Goal: Communication & Community: Answer question/provide support

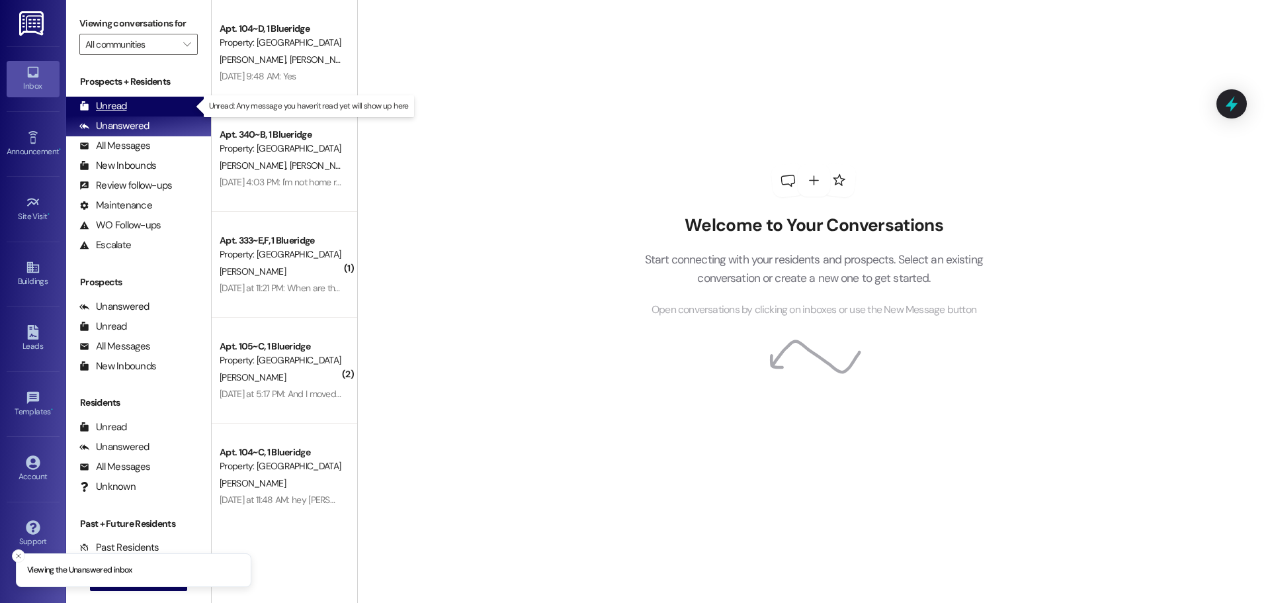
click at [160, 101] on div "Unread (0)" at bounding box center [138, 107] width 145 height 20
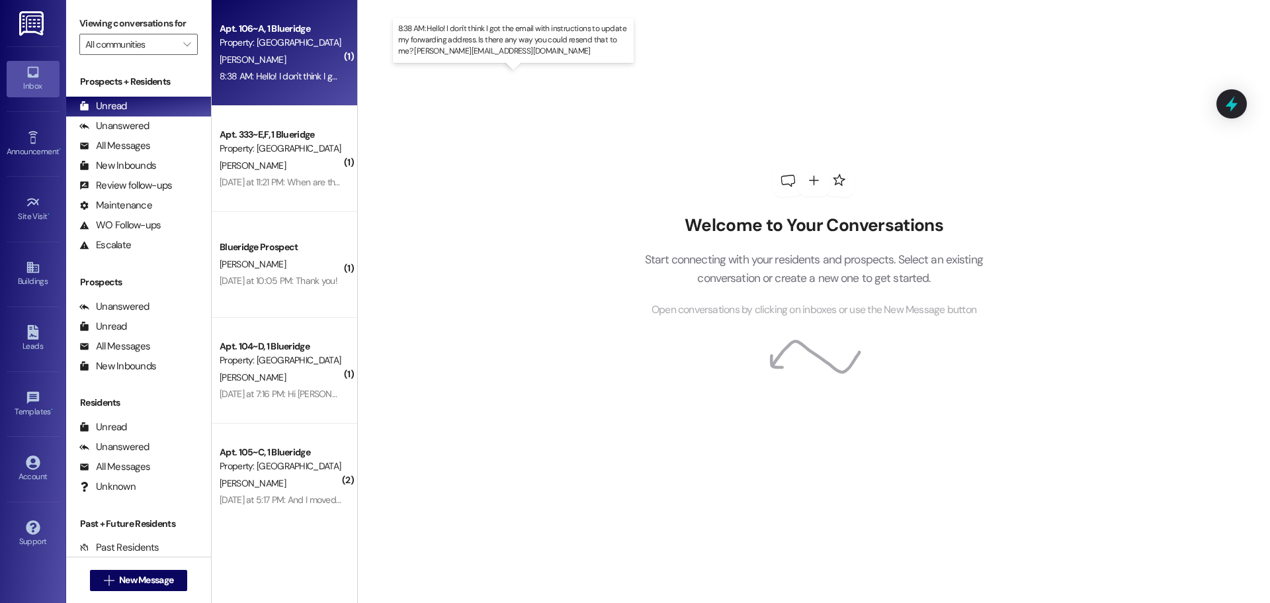
click at [296, 72] on div "8:38 AM: Hello! I don't think I got the email with instructions to update my fo…" at bounding box center [591, 76] width 742 height 12
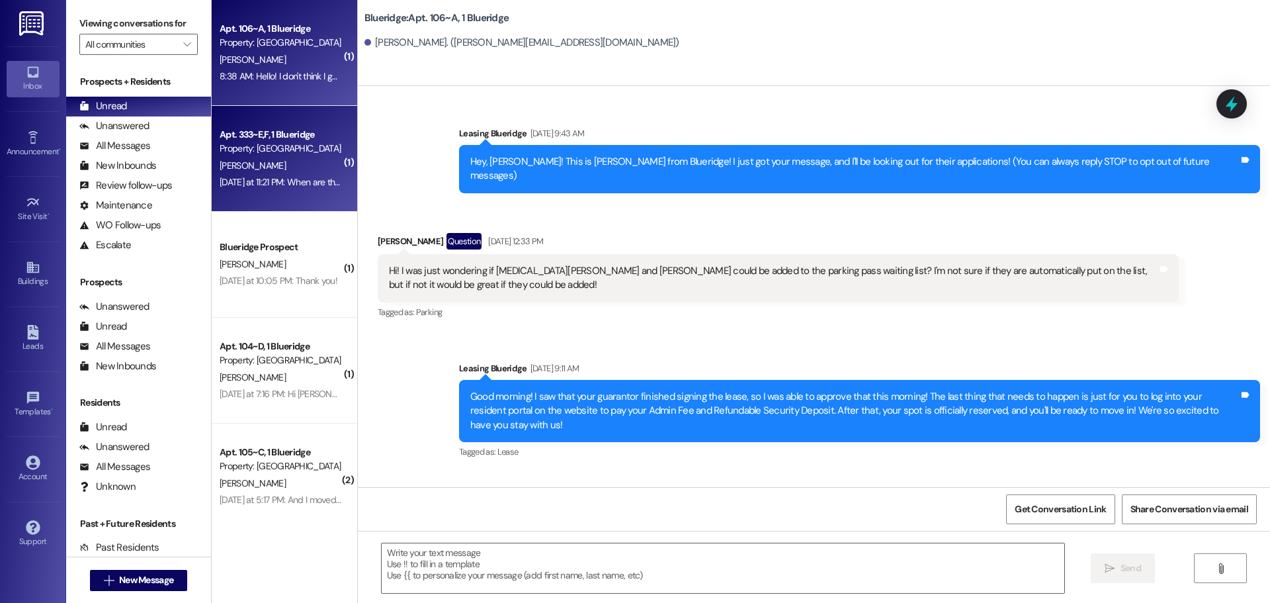
scroll to position [20804, 0]
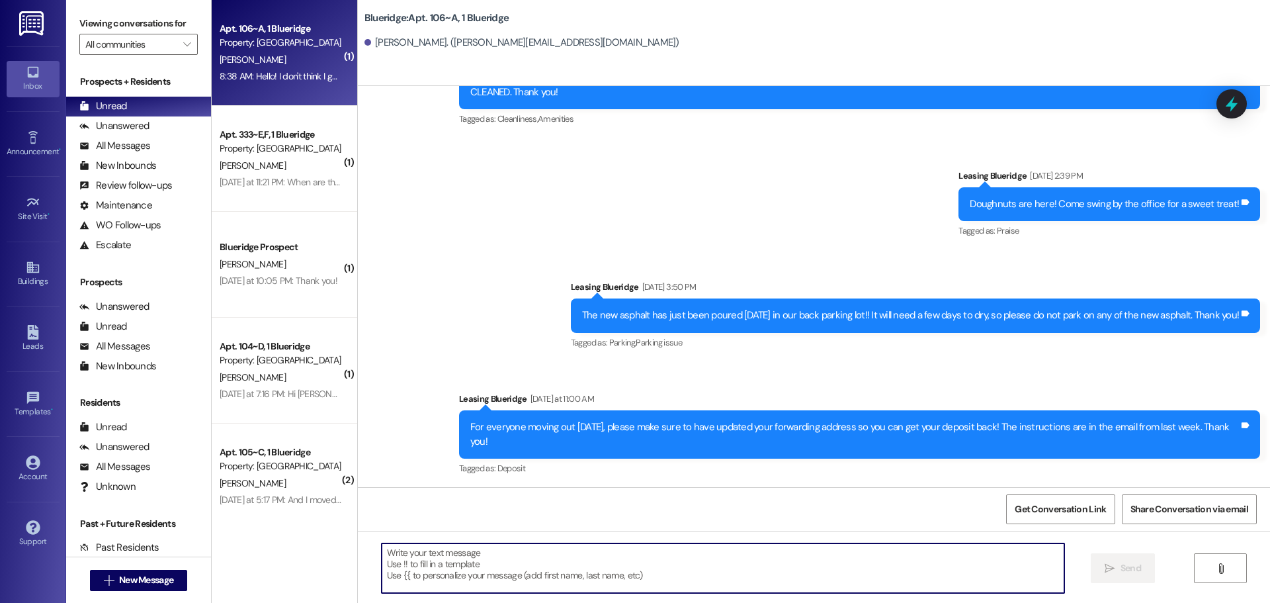
click at [650, 581] on textarea at bounding box center [723, 568] width 683 height 50
type textarea "Yes, I can do that right now!"
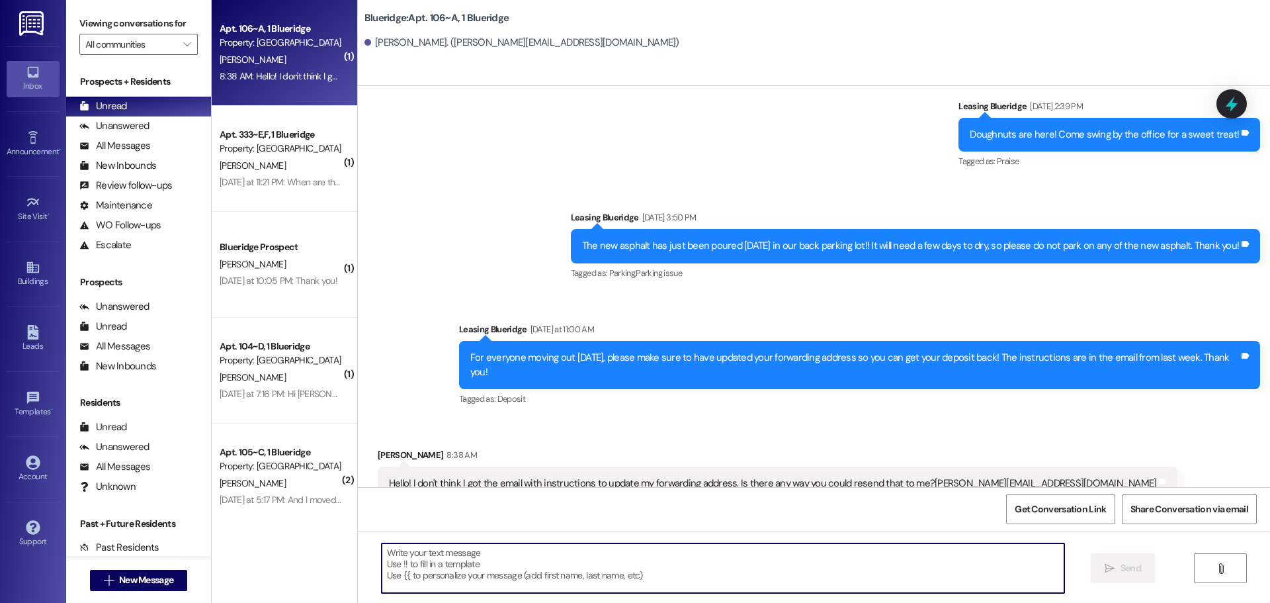
scroll to position [20896, 0]
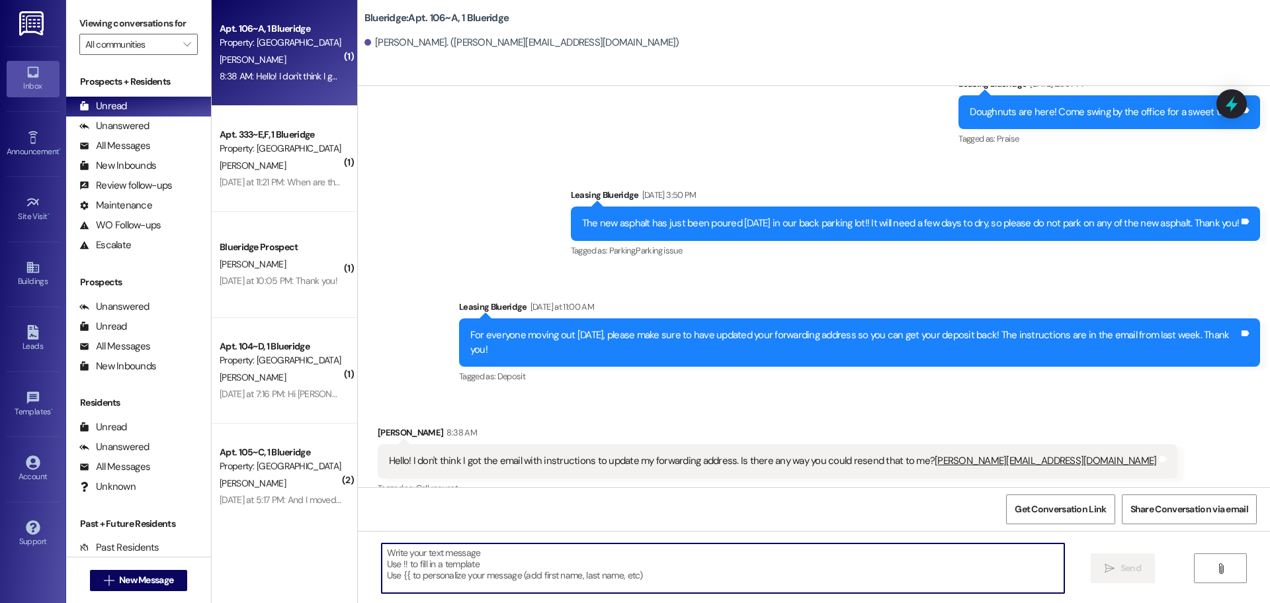
click at [599, 585] on textarea at bounding box center [723, 568] width 683 height 50
type textarea "Okay, I just sent it!"
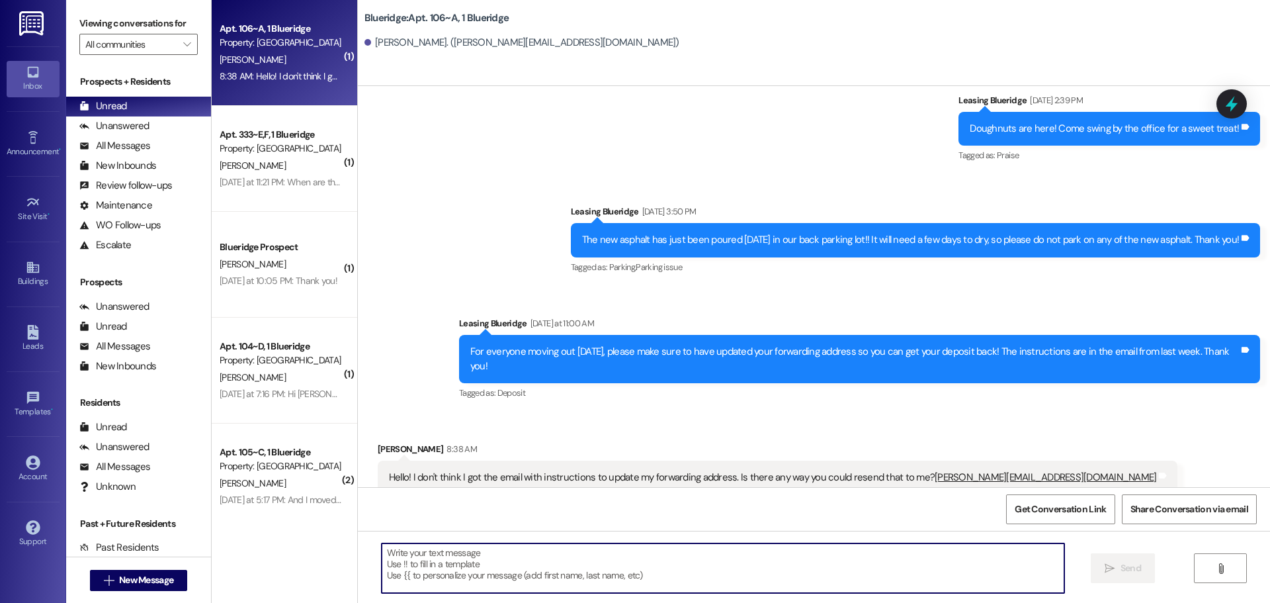
scroll to position [20988, 0]
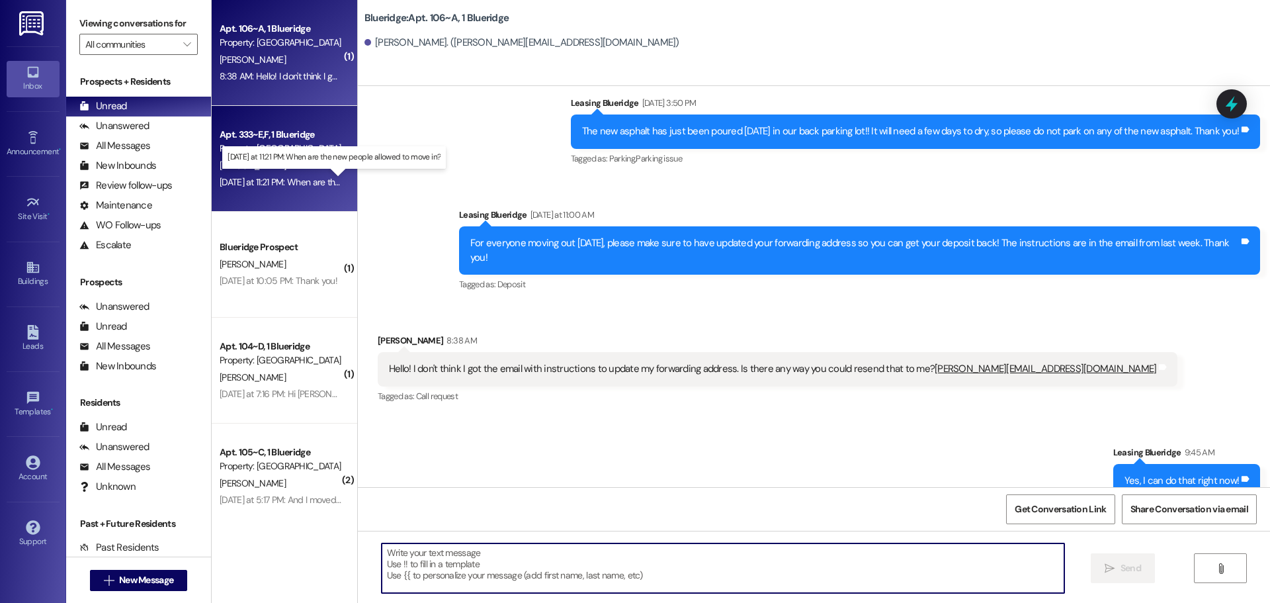
click at [303, 180] on div "[DATE] at 11:21 PM: When are the new people allowed to move in? [DATE] at 11:21…" at bounding box center [343, 182] width 246 height 12
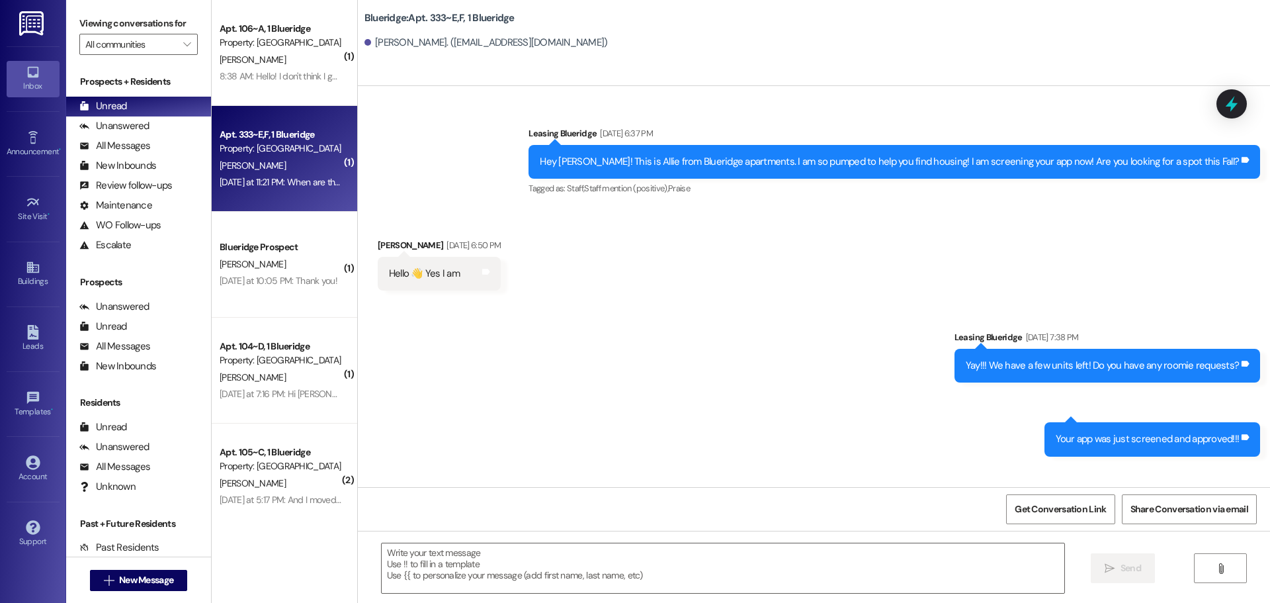
scroll to position [48895, 0]
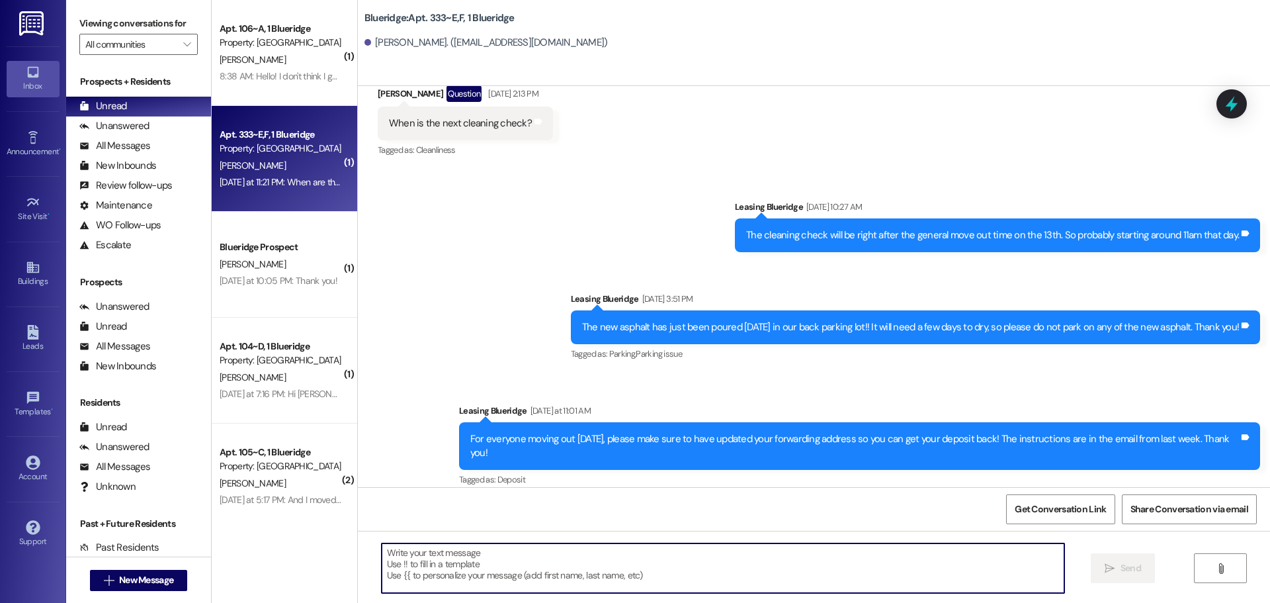
click at [590, 589] on textarea at bounding box center [723, 568] width 683 height 50
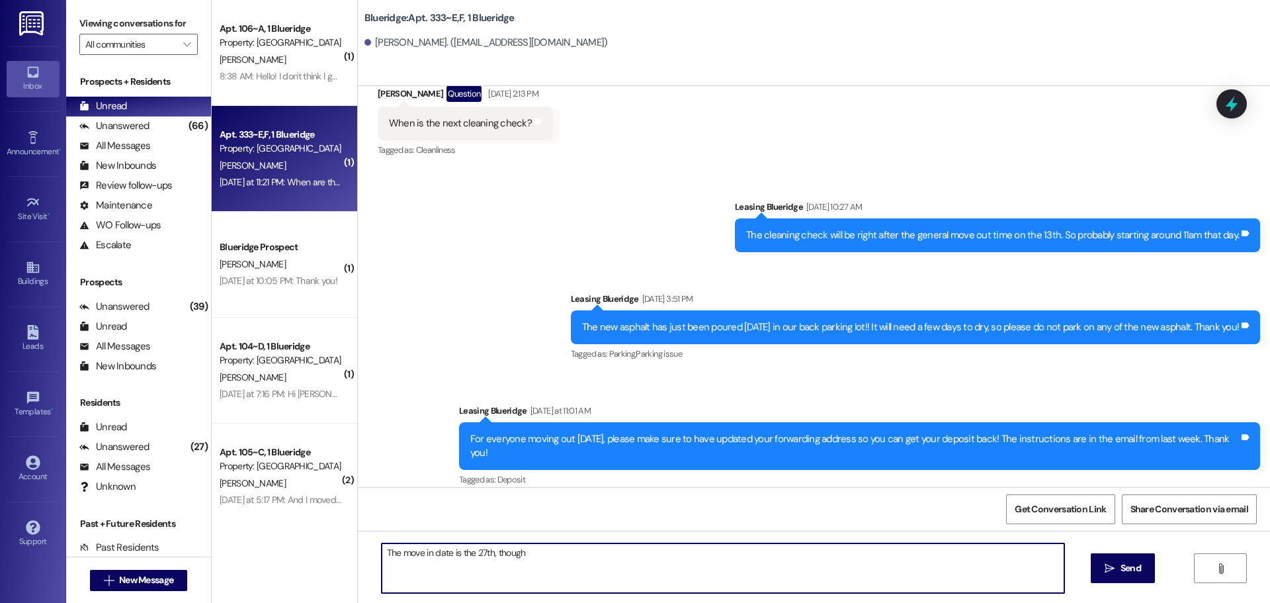
click at [581, 550] on textarea "The move in date is the 27th, though" at bounding box center [723, 568] width 683 height 50
click at [788, 558] on textarea "The move in date is the 27th, though one of your roommates will be transferring…" at bounding box center [723, 568] width 683 height 50
type textarea "The move in date is the 27th, though one of your roommates will be transferring…"
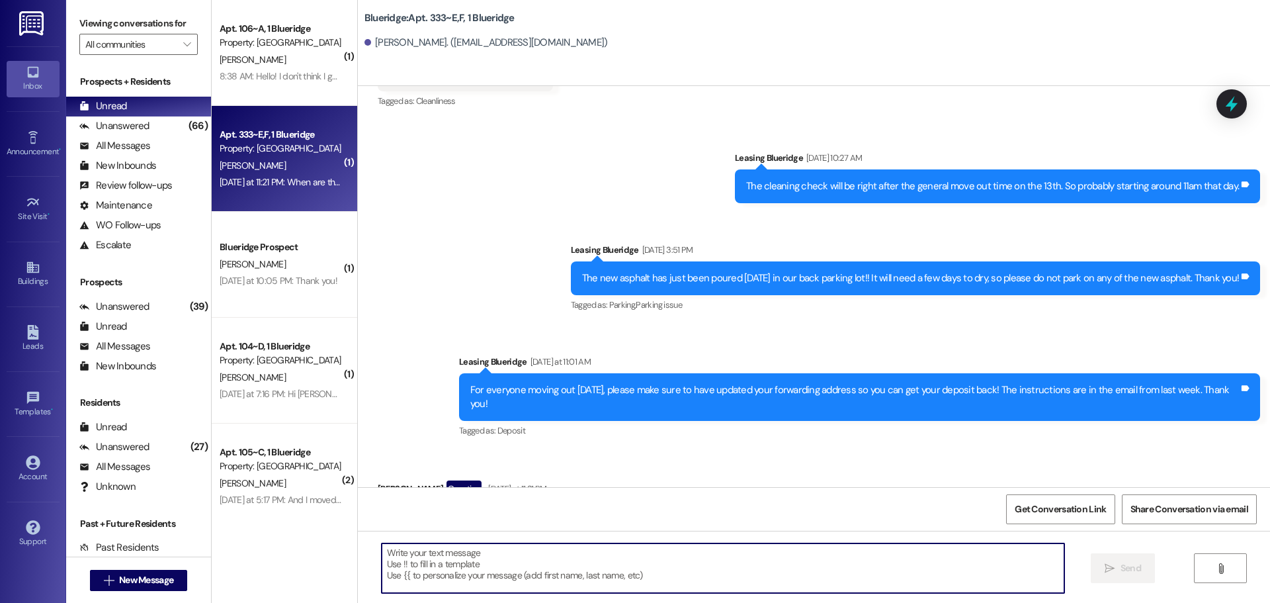
scroll to position [48987, 0]
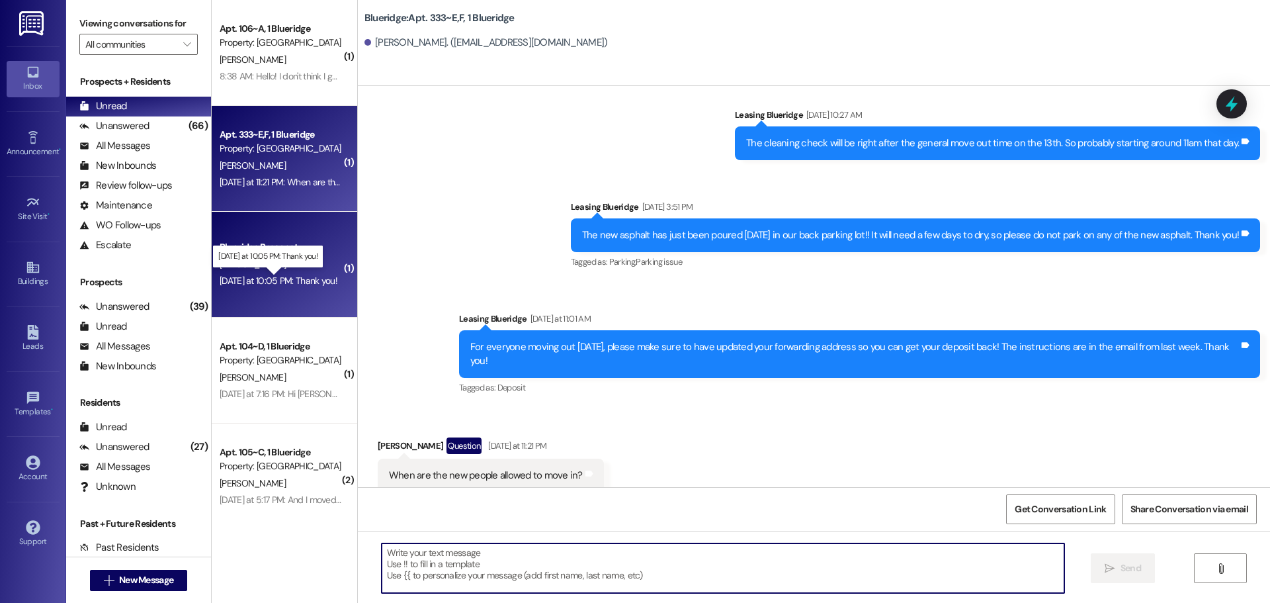
click at [280, 282] on div "[DATE] at 10:05 PM: Thank you! [DATE] at 10:05 PM: Thank you!" at bounding box center [279, 281] width 118 height 12
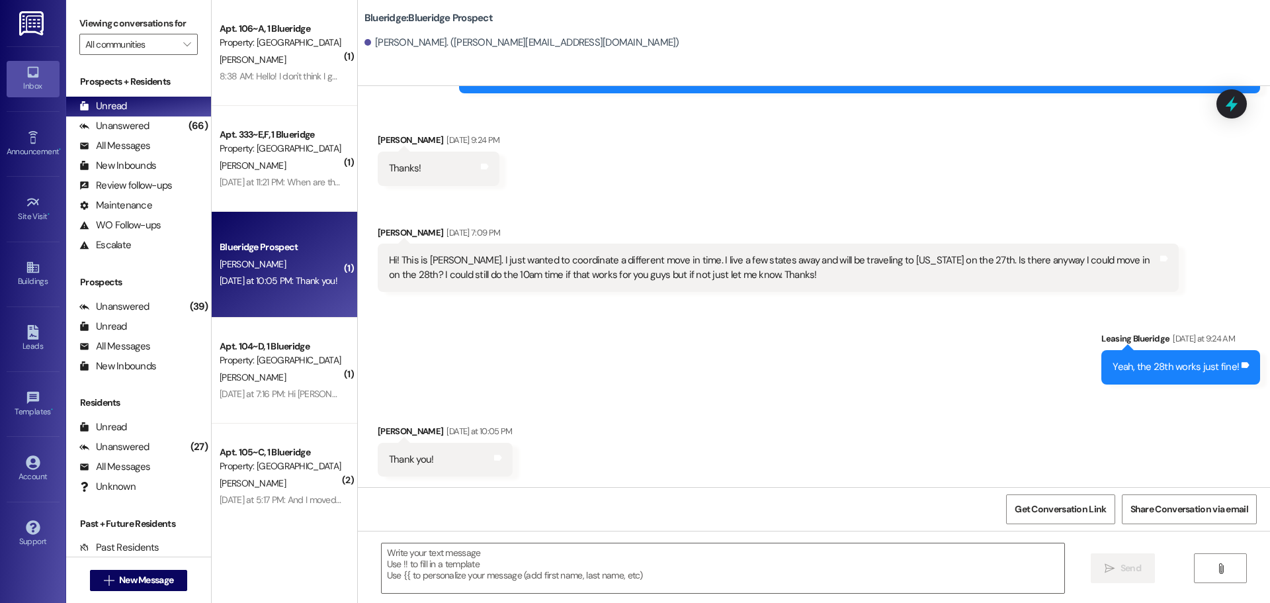
scroll to position [1377, 0]
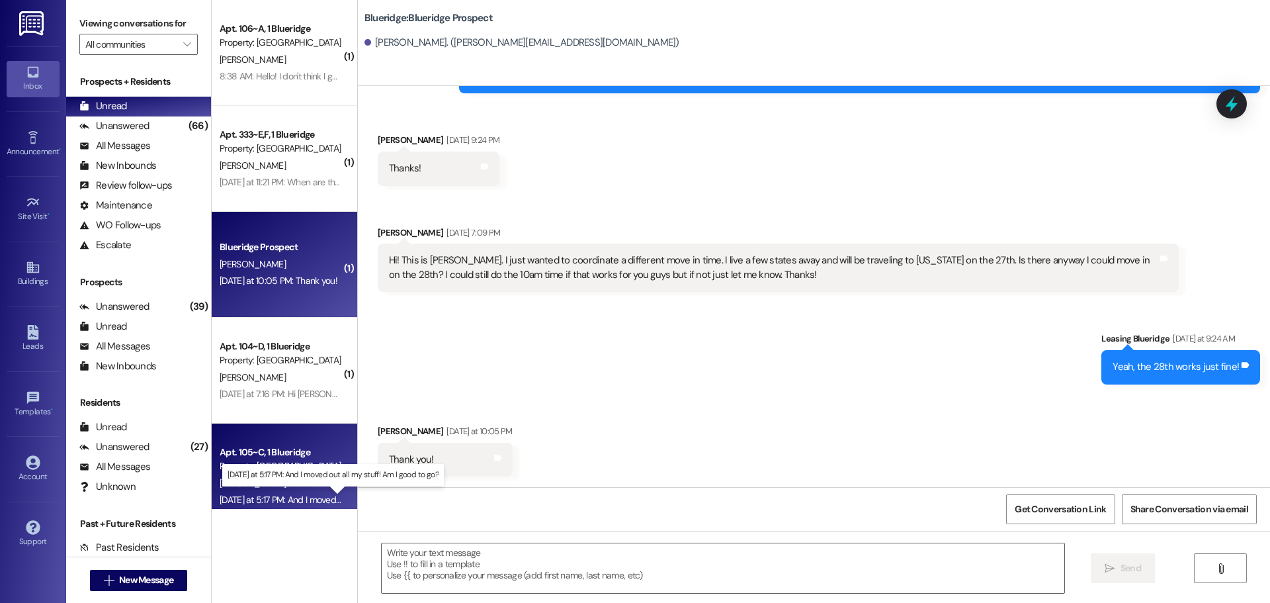
click at [288, 501] on div "[DATE] at 5:17 PM: And I moved out all my stuff! Am I good to go? [DATE] at 5:1…" at bounding box center [342, 499] width 245 height 12
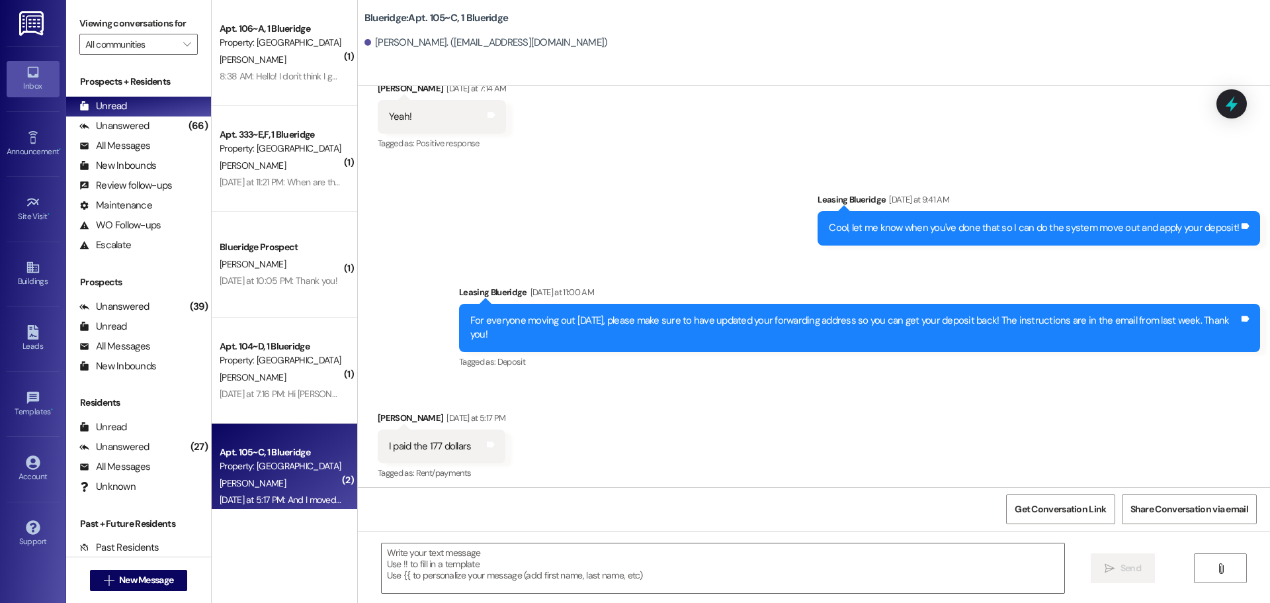
scroll to position [17420, 0]
click at [574, 560] on textarea at bounding box center [723, 568] width 683 height 50
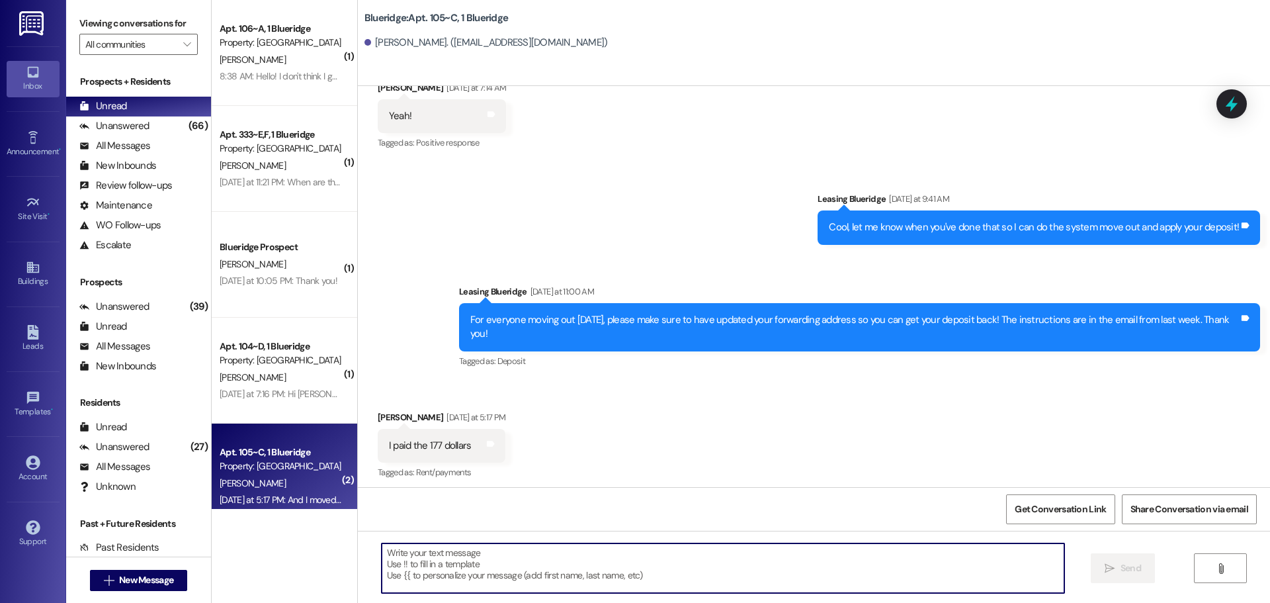
click at [511, 570] on textarea at bounding box center [723, 568] width 683 height 50
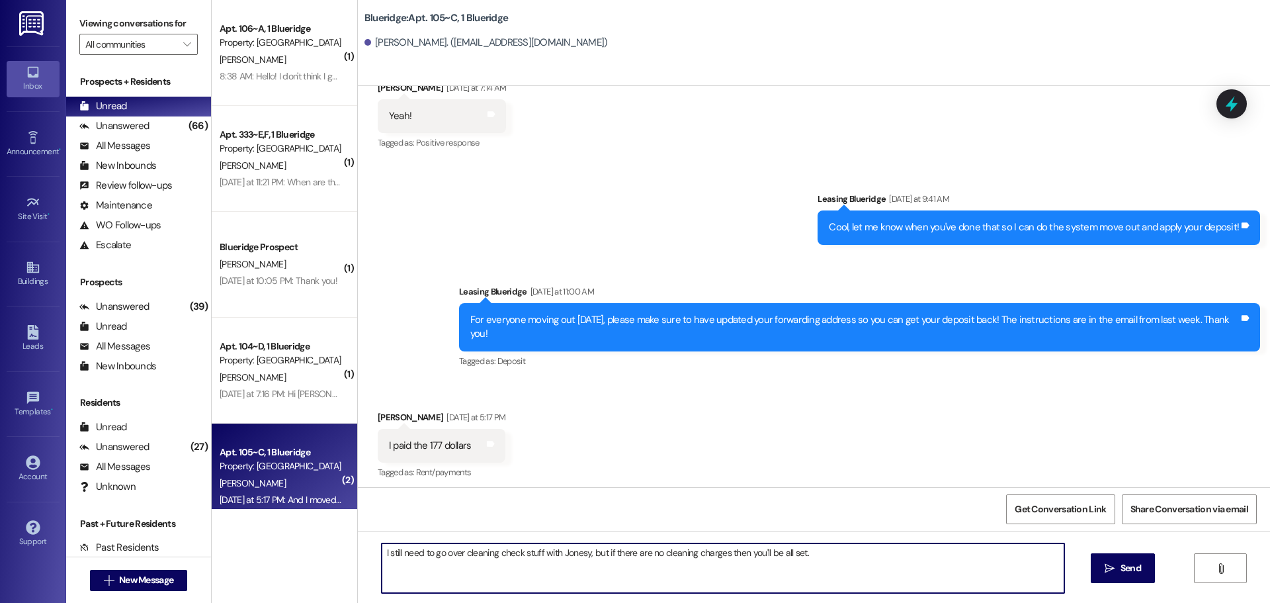
type textarea "I still need to go over cleaning check stuff with Jonesy, but if there are no c…"
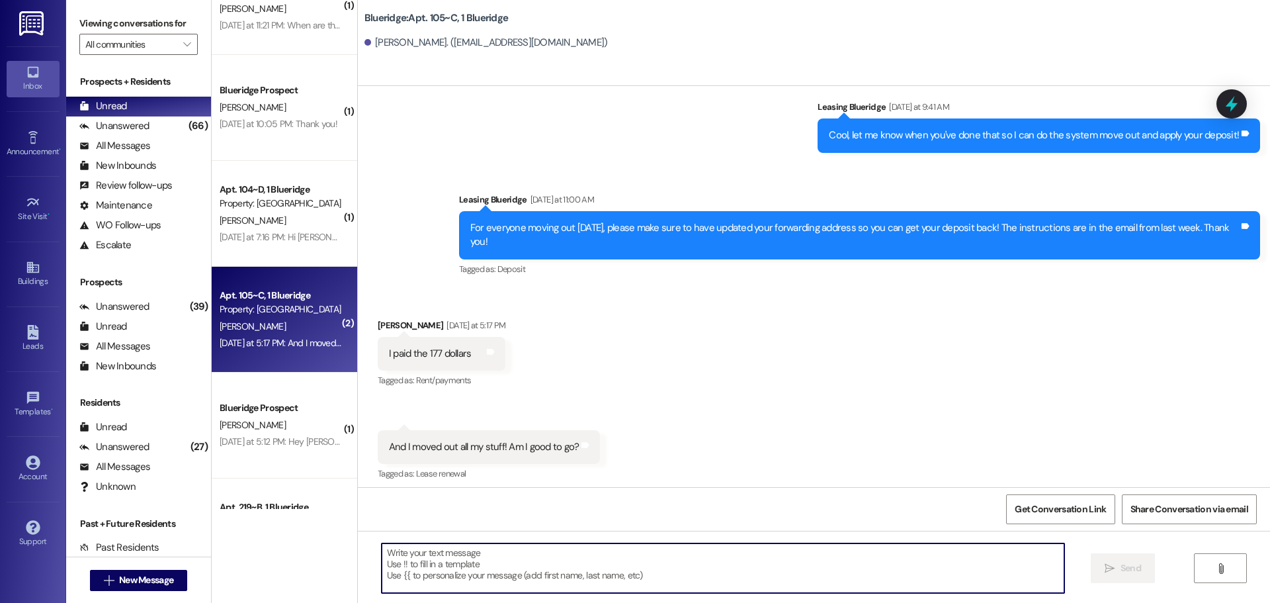
scroll to position [232, 0]
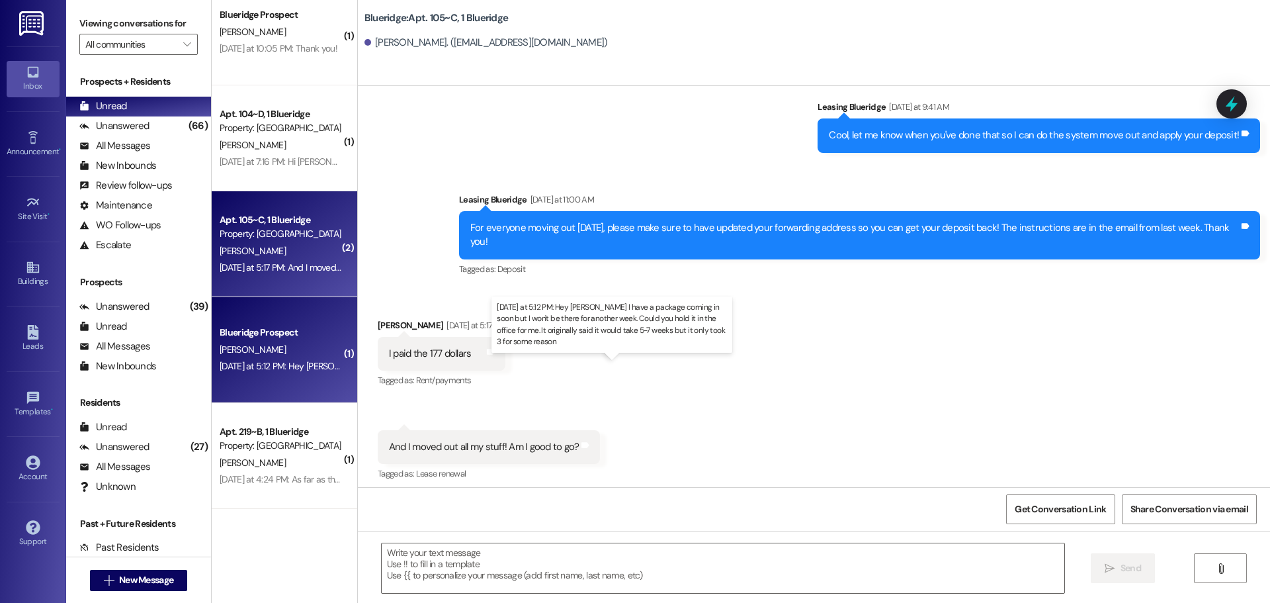
click at [288, 364] on div "[DATE] at 5:12 PM: Hey [PERSON_NAME] I have a package coming in soon but I won'…" at bounding box center [645, 366] width 851 height 12
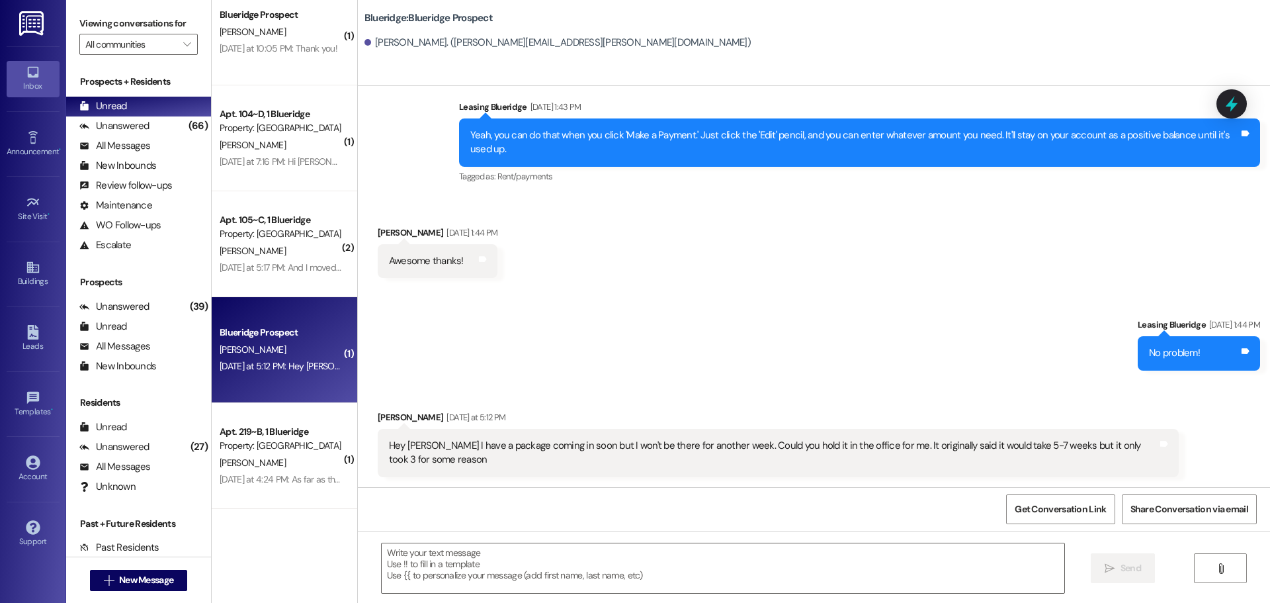
scroll to position [7508, 0]
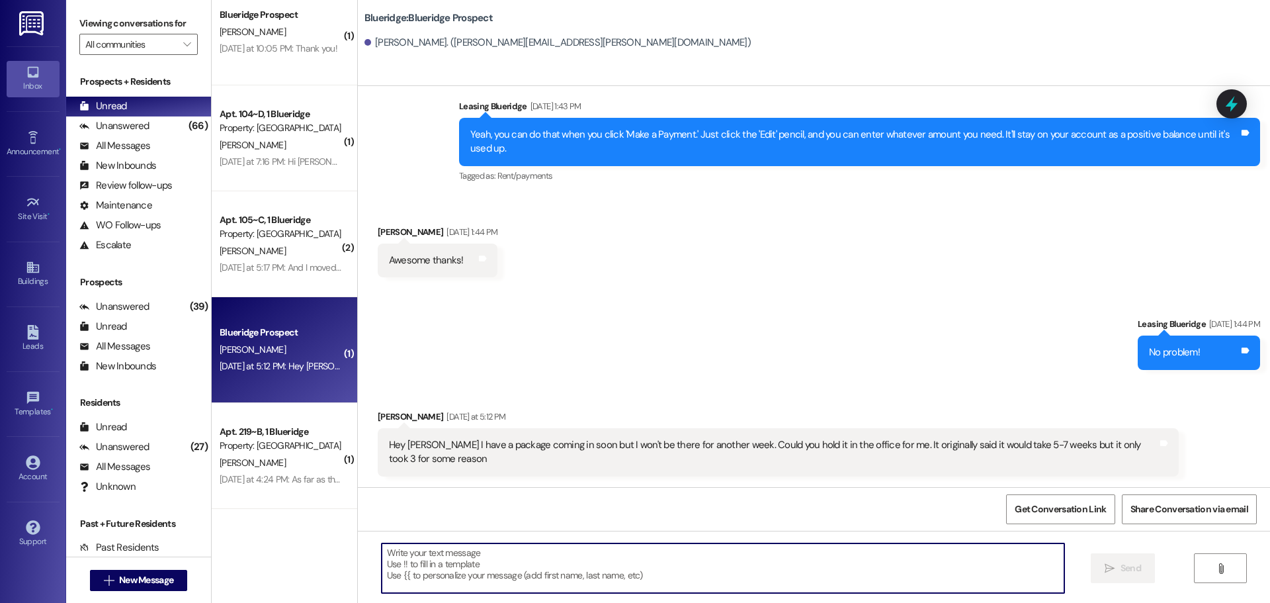
click at [546, 556] on textarea at bounding box center [723, 568] width 683 height 50
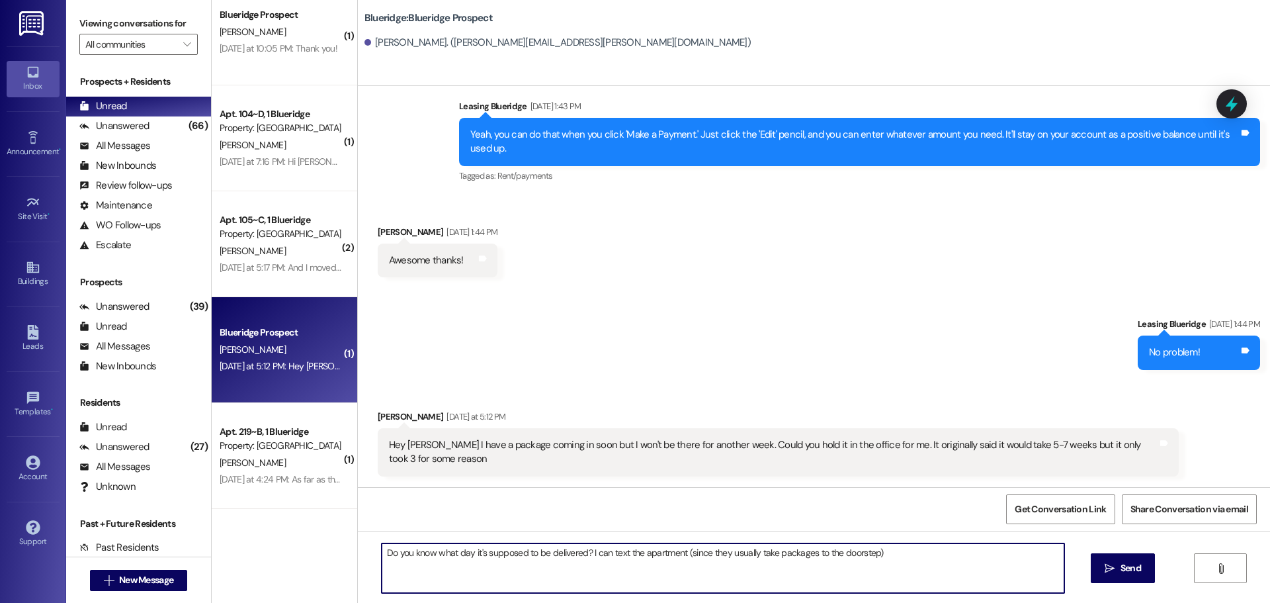
type textarea "Do you know what day it's supposed to be delivered? I can text the apartment (s…"
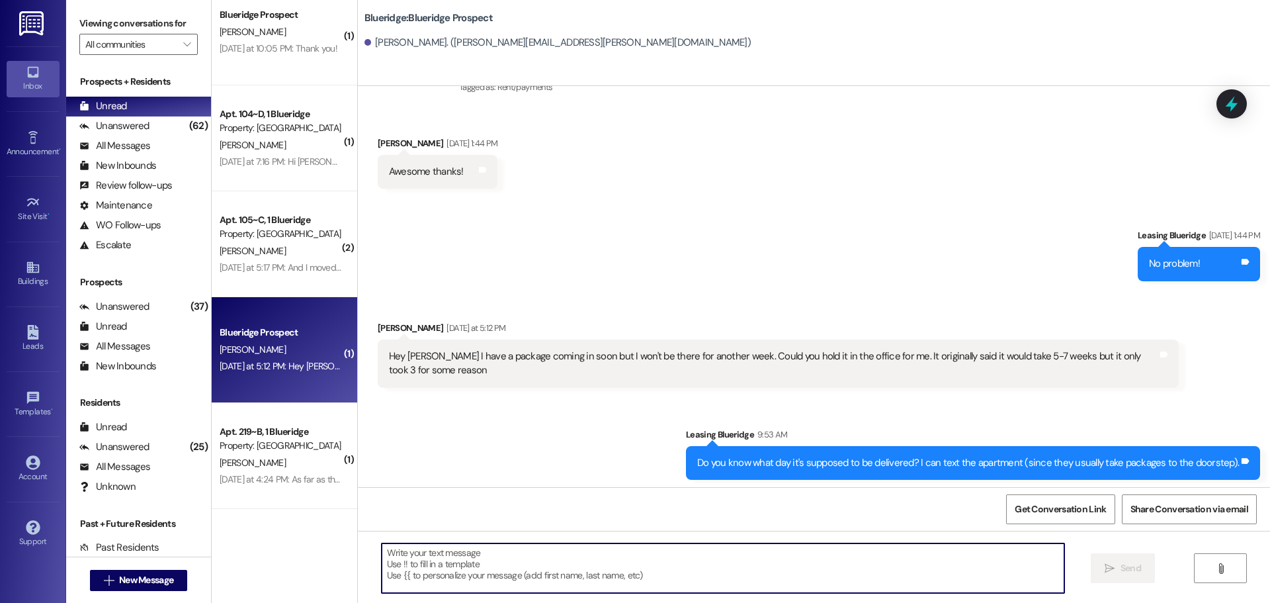
scroll to position [7600, 0]
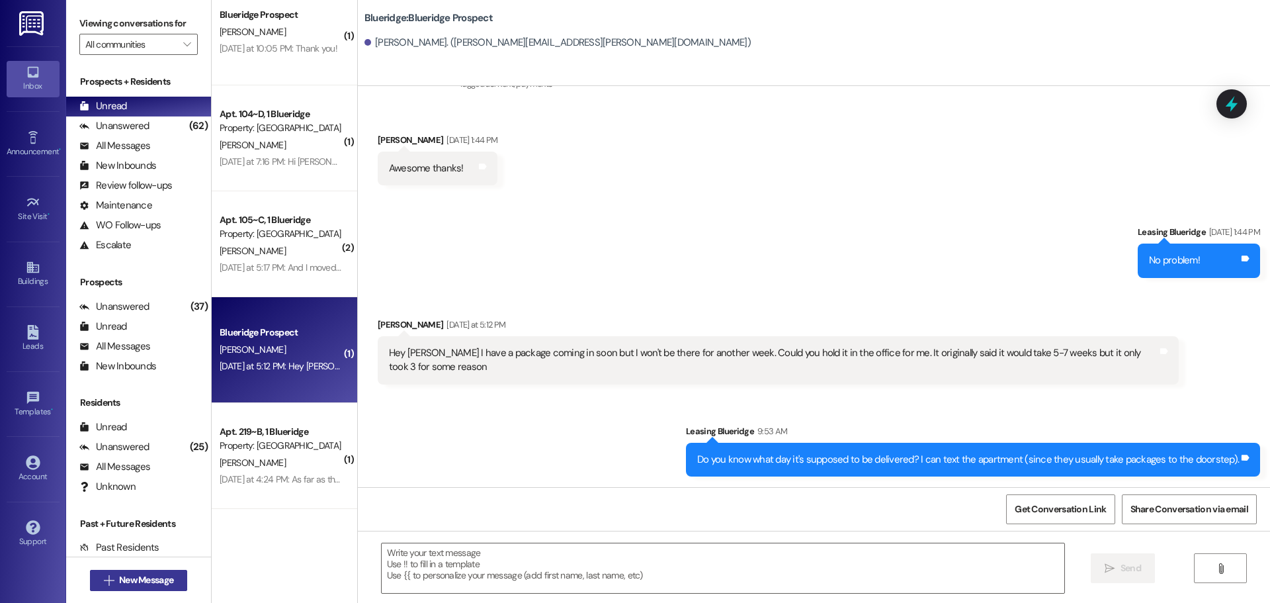
click at [91, 589] on button " New Message" at bounding box center [139, 580] width 98 height 21
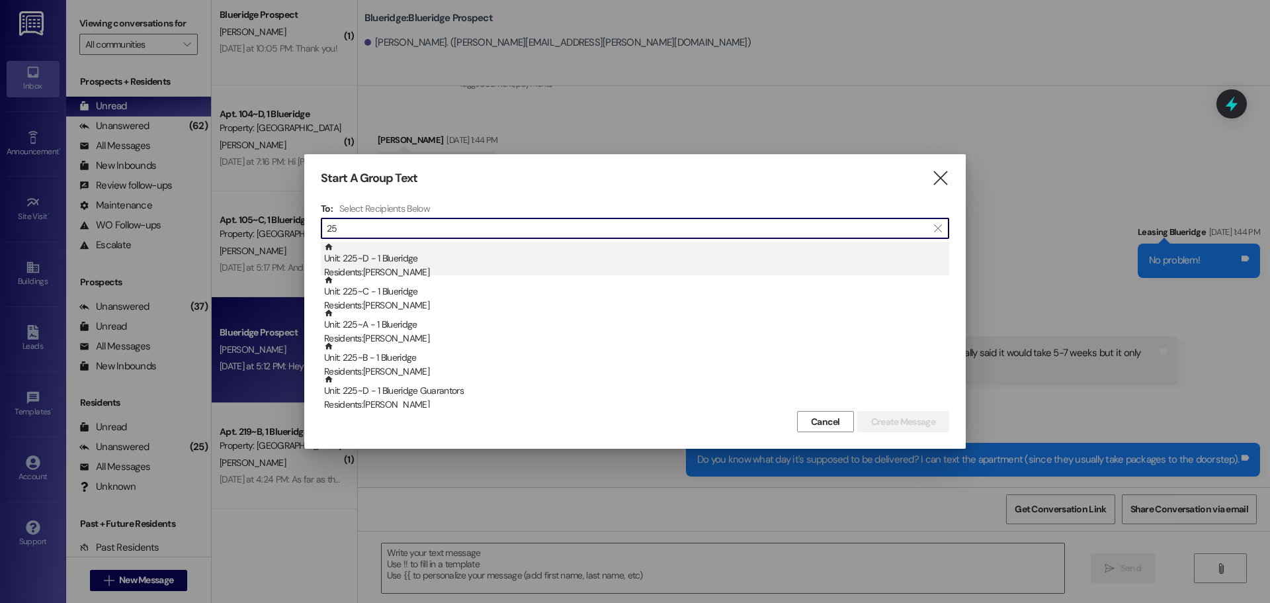
click at [466, 267] on div "Residents: [PERSON_NAME]" at bounding box center [636, 272] width 625 height 14
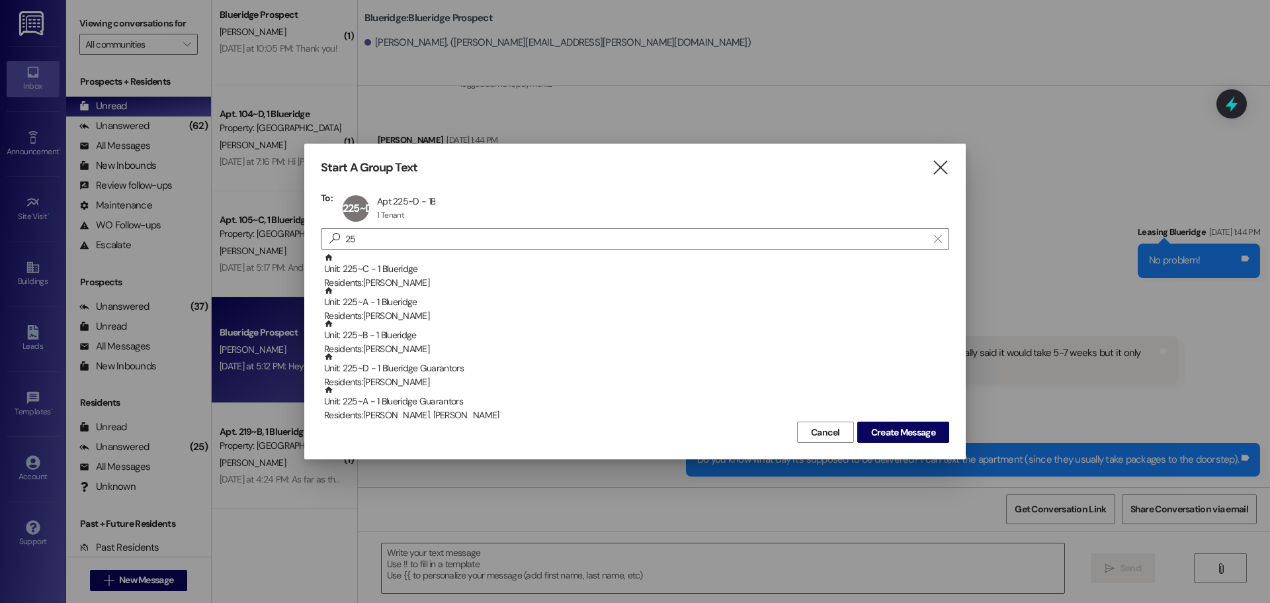
click at [466, 267] on div "Unit: 225~C - 1 Blueridge Residents: [PERSON_NAME]" at bounding box center [636, 272] width 625 height 38
click at [466, 267] on div "Unit: 225~A - 1 Blueridge Residents: [PERSON_NAME]" at bounding box center [636, 272] width 625 height 38
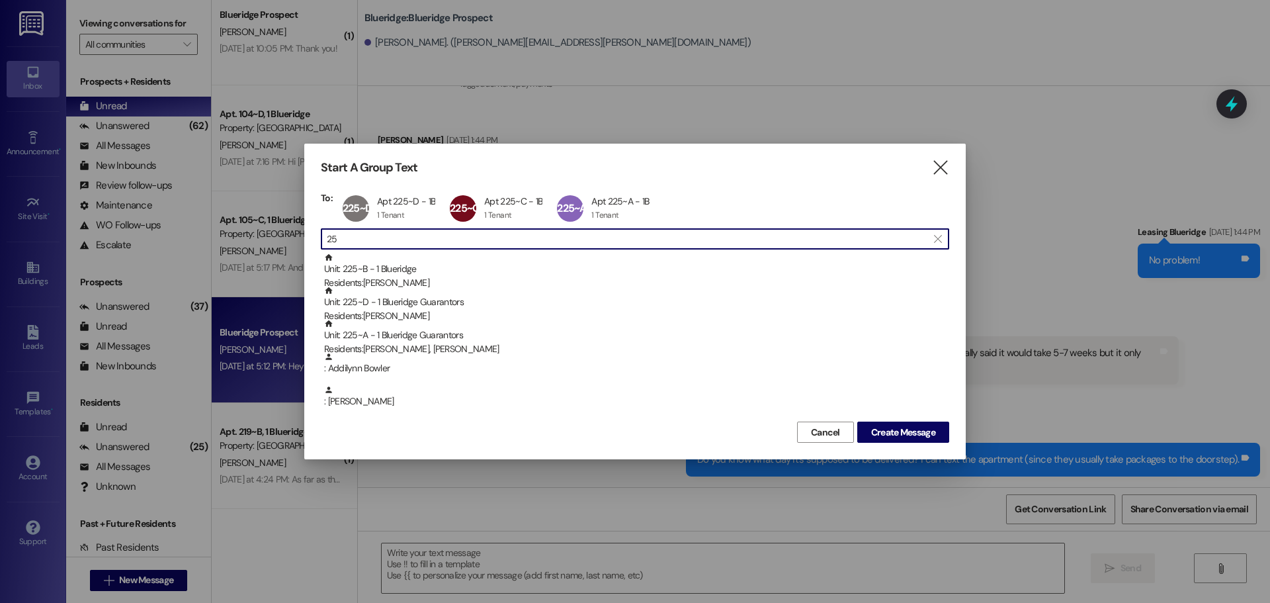
click at [546, 236] on input "25" at bounding box center [627, 239] width 601 height 19
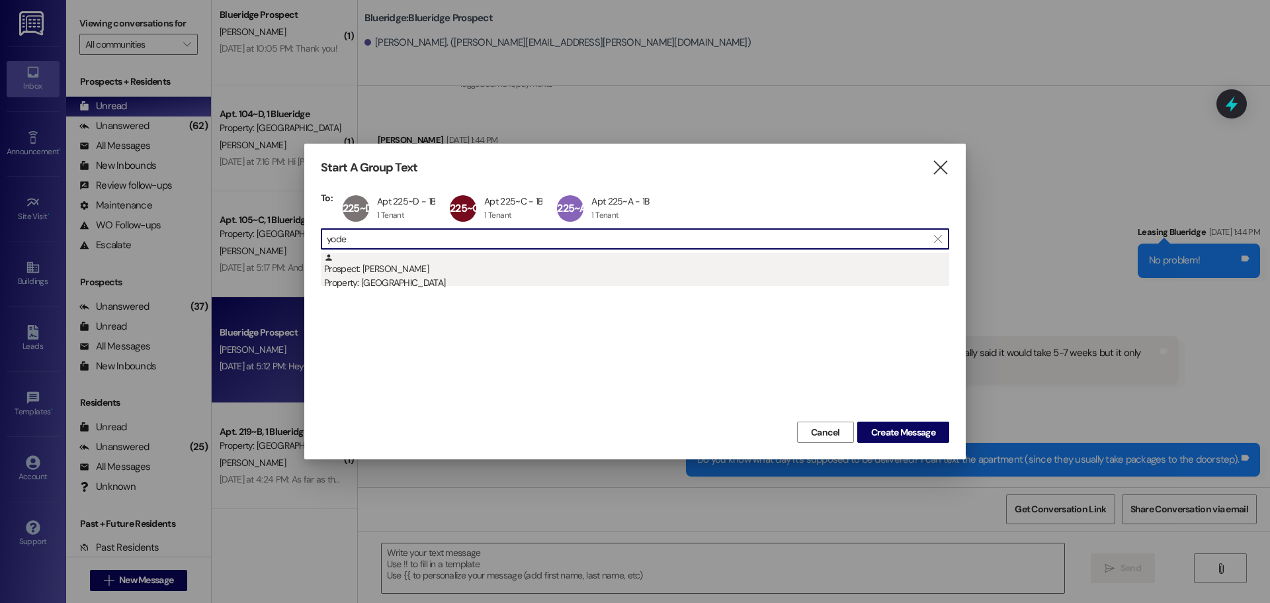
type input "yode"
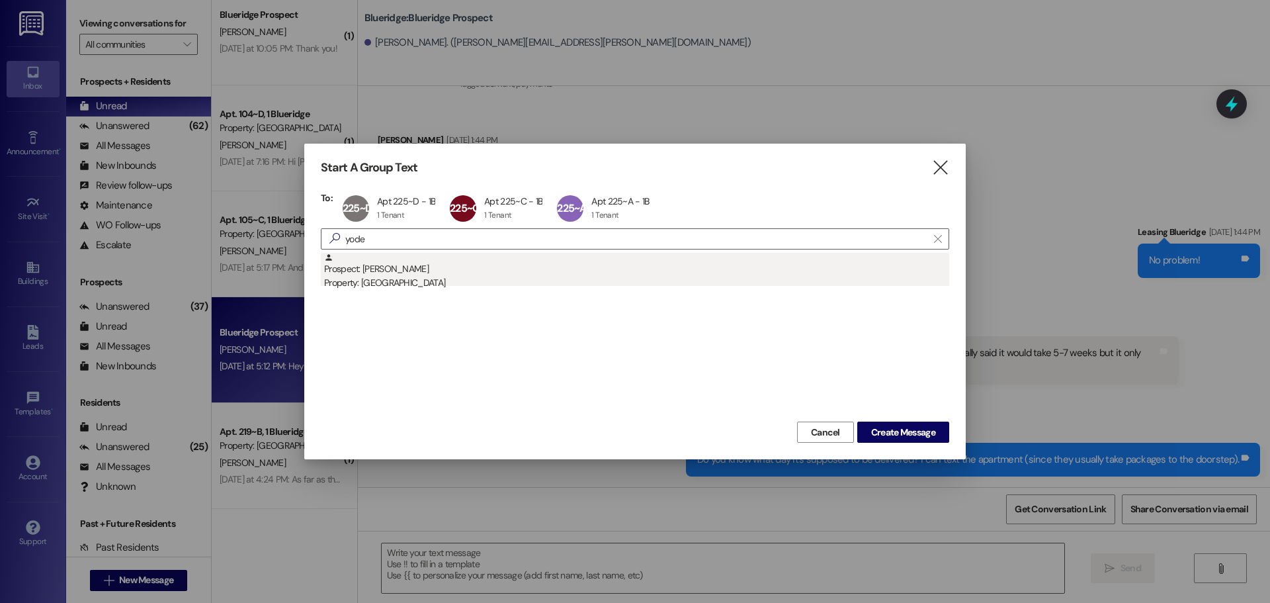
click at [569, 272] on div "Prospect: [PERSON_NAME] Property: Blueridge" at bounding box center [636, 272] width 625 height 38
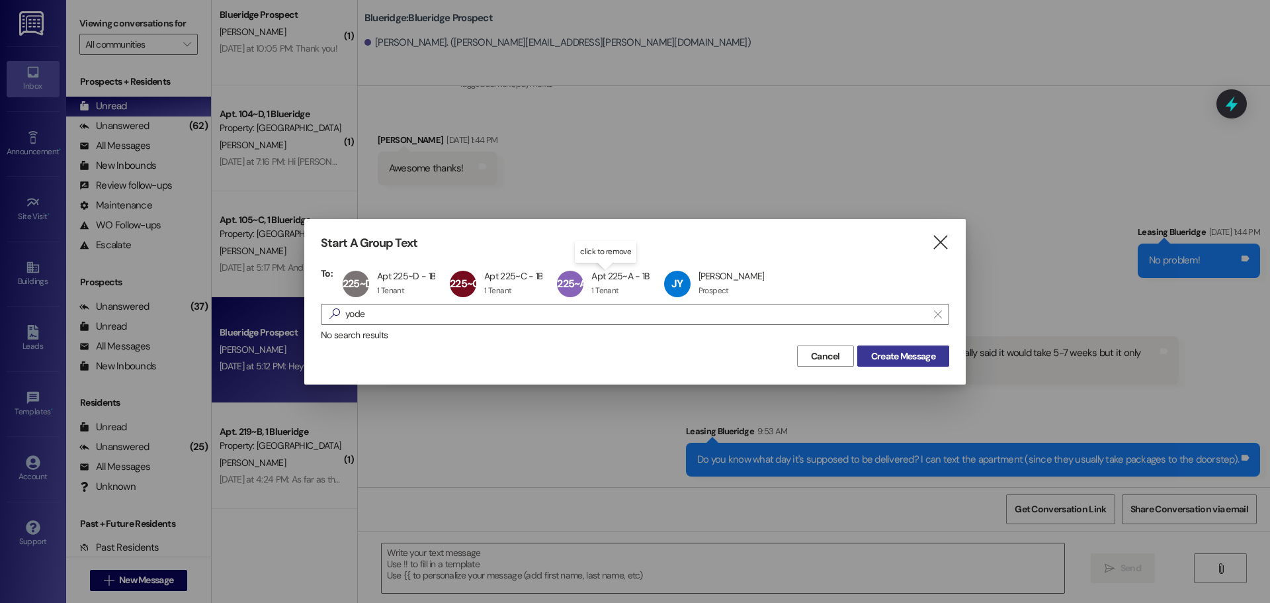
click at [871, 349] on span "Create Message" at bounding box center [903, 356] width 64 height 14
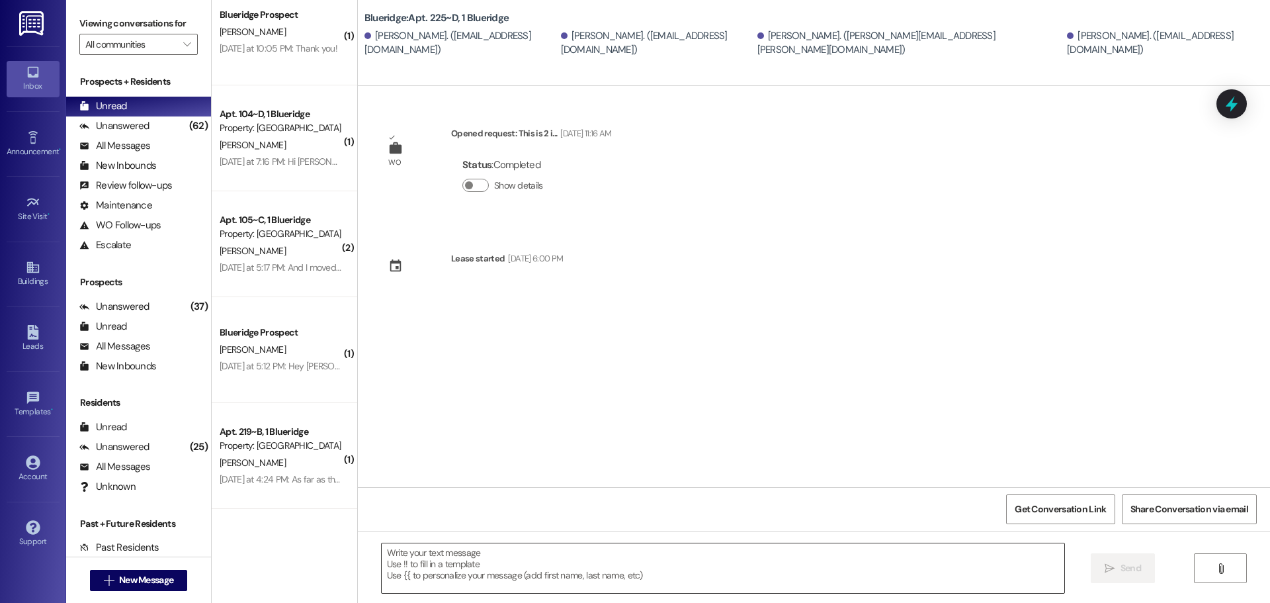
click at [663, 568] on textarea at bounding box center [723, 568] width 683 height 50
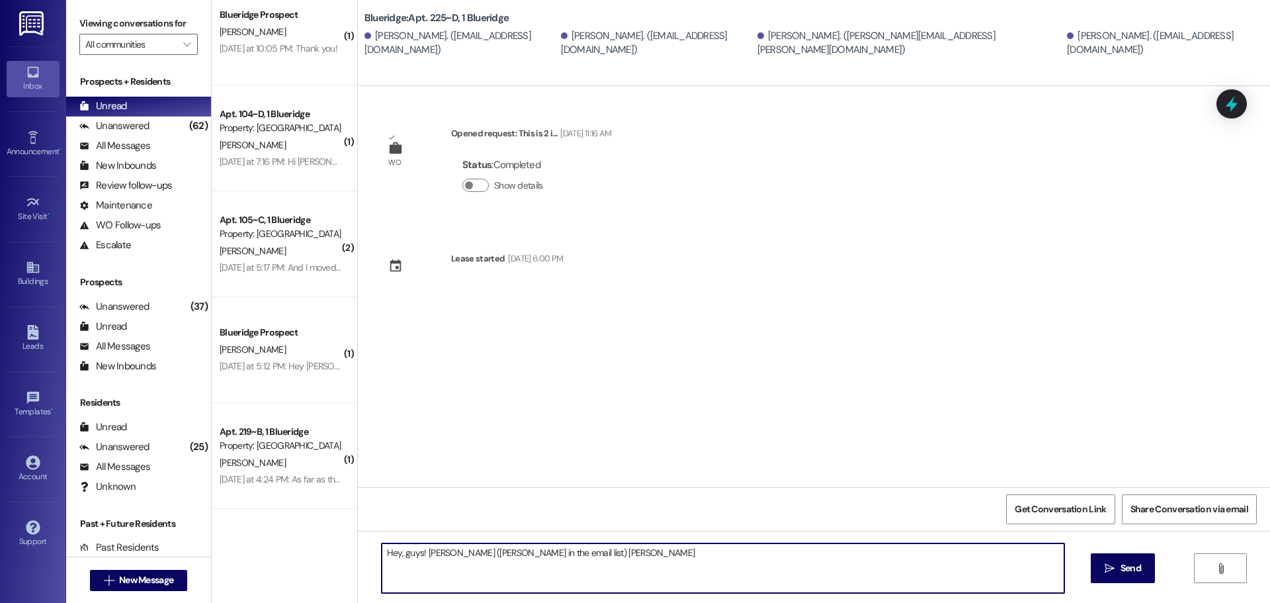
drag, startPoint x: 417, startPoint y: 551, endPoint x: 578, endPoint y: 562, distance: 161.1
click at [578, 562] on textarea "Hey, guys! [PERSON_NAME] ([PERSON_NAME] in the email list) [PERSON_NAME]" at bounding box center [723, 568] width 683 height 50
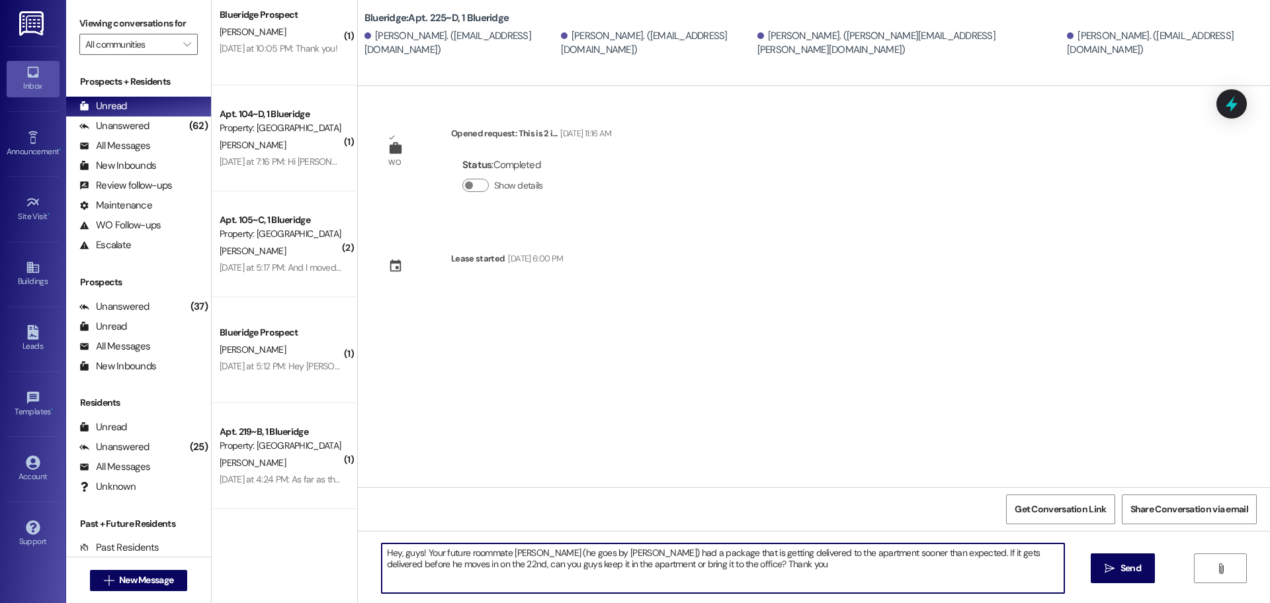
type textarea "Hey, guys! Your future roommate [PERSON_NAME] (he goes by [PERSON_NAME]) had a …"
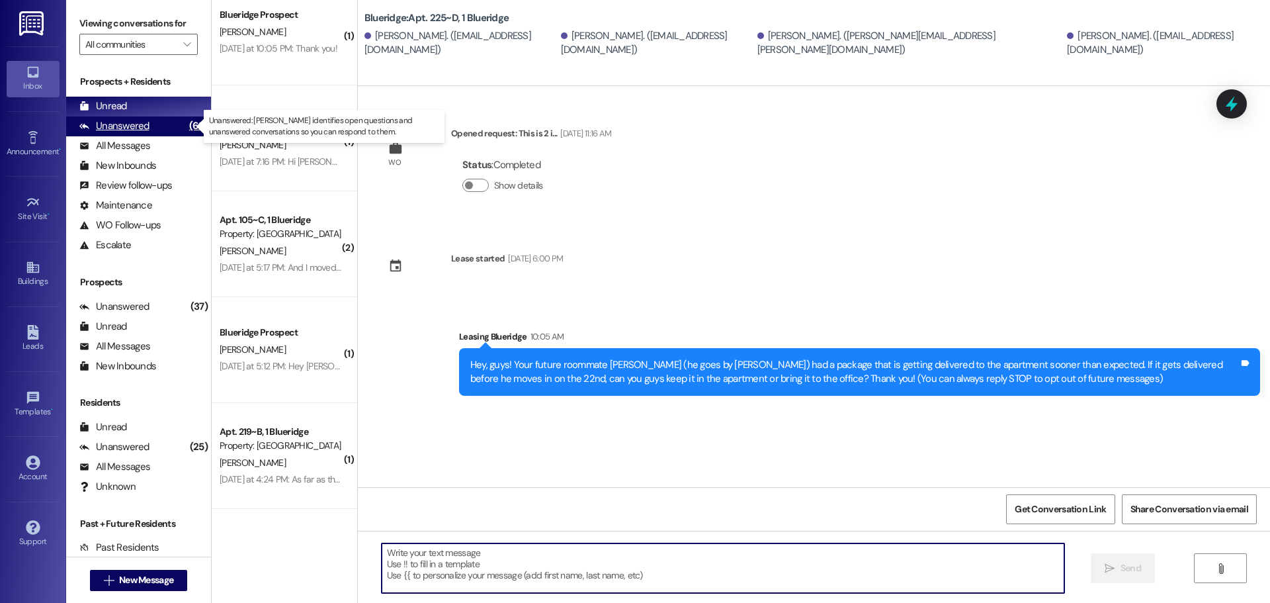
click at [161, 120] on div "Unanswered (62)" at bounding box center [138, 126] width 145 height 20
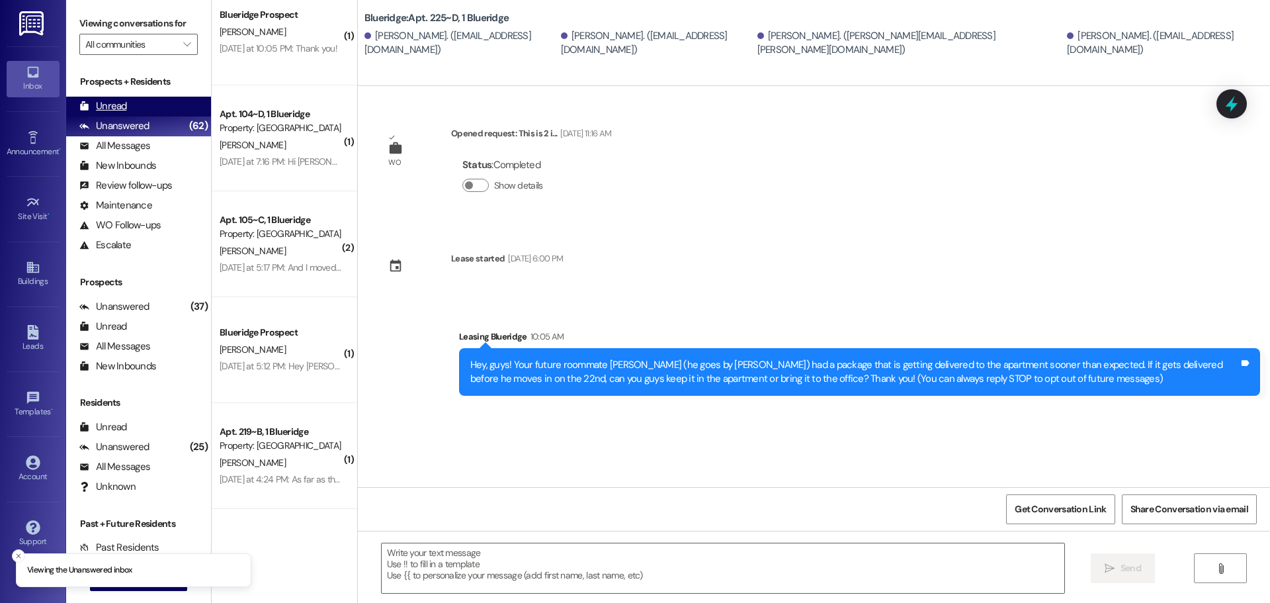
click at [163, 105] on div "Unread (0)" at bounding box center [138, 107] width 145 height 20
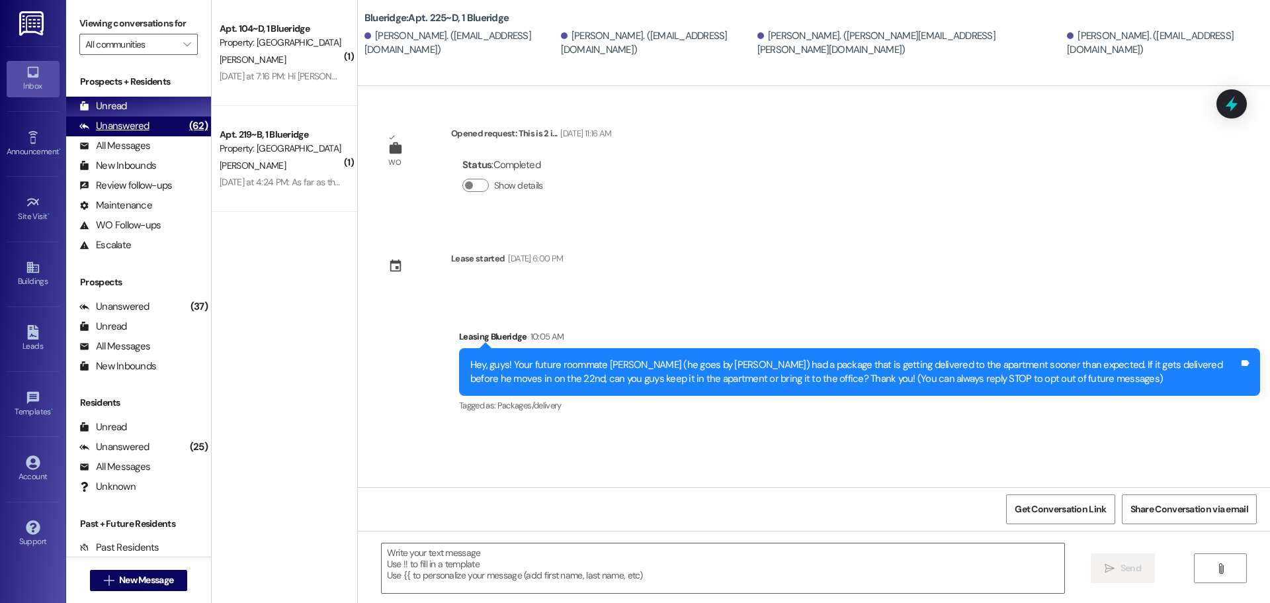
click at [166, 128] on div "Unanswered (62)" at bounding box center [138, 126] width 145 height 20
click at [154, 111] on div "Unread (0)" at bounding box center [138, 107] width 145 height 20
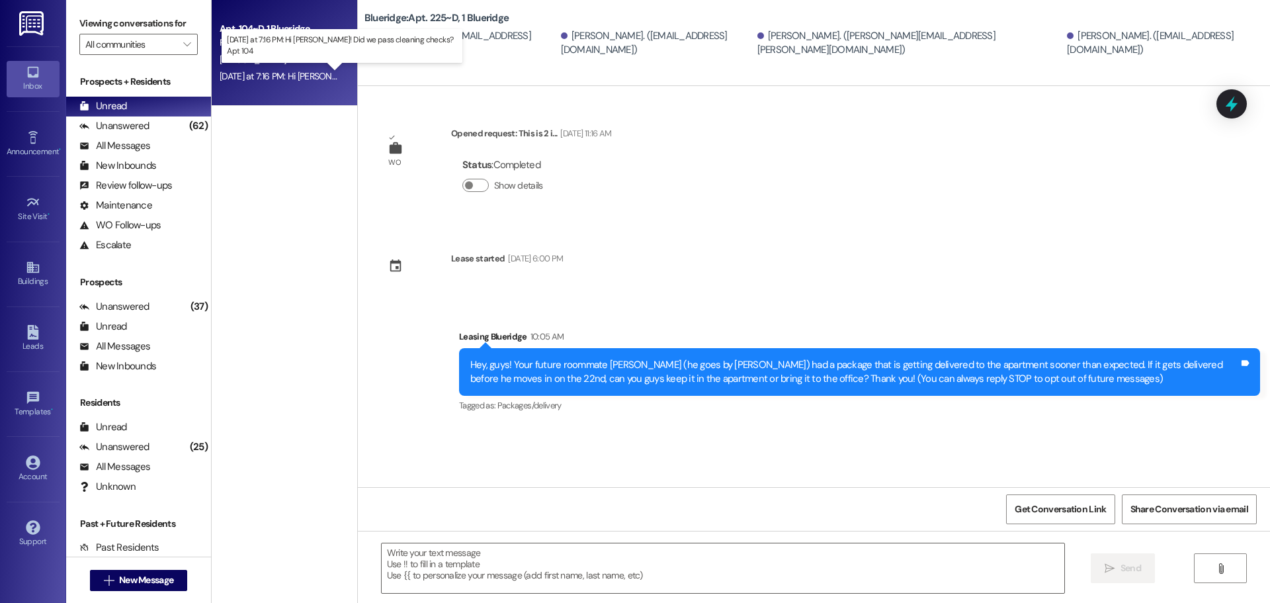
click at [313, 79] on div "[DATE] at 7:16 PM: Hi [PERSON_NAME]! Did we pass cleaning checks? Apt 104 [DATE…" at bounding box center [368, 76] width 296 height 12
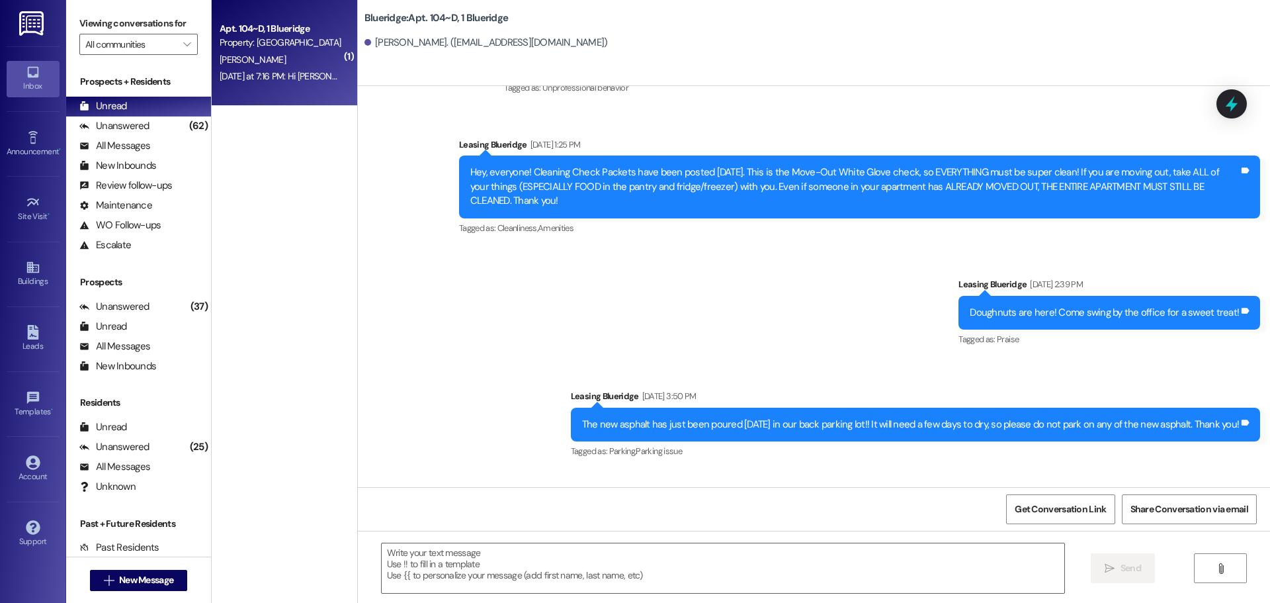
scroll to position [22986, 0]
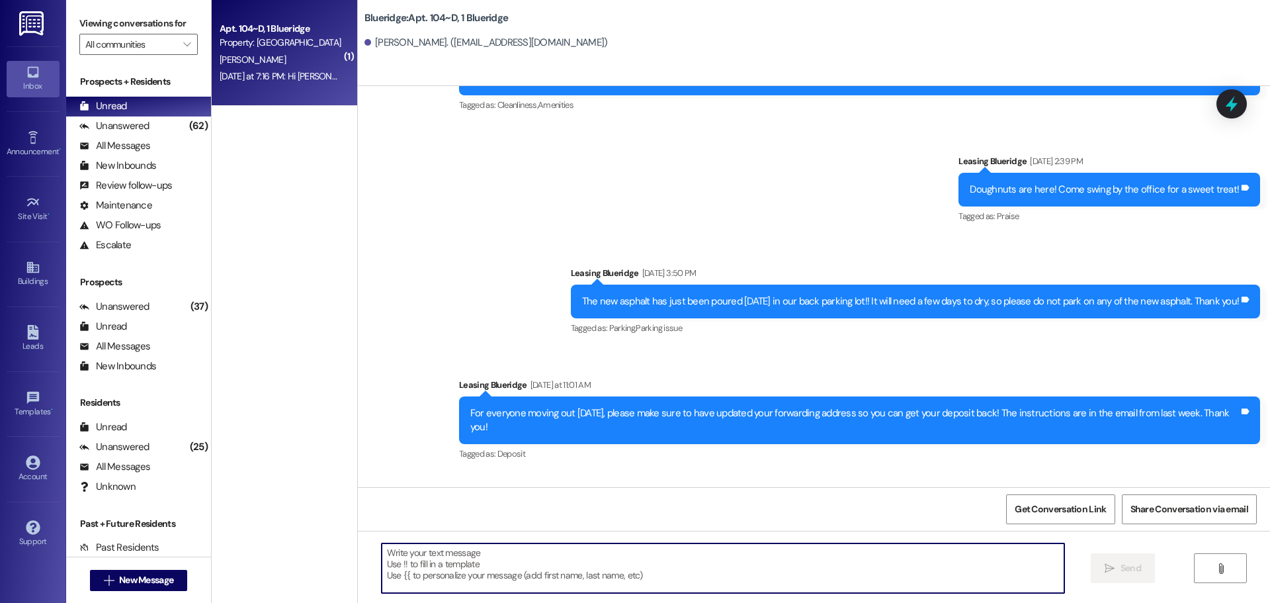
click at [702, 573] on textarea at bounding box center [723, 568] width 683 height 50
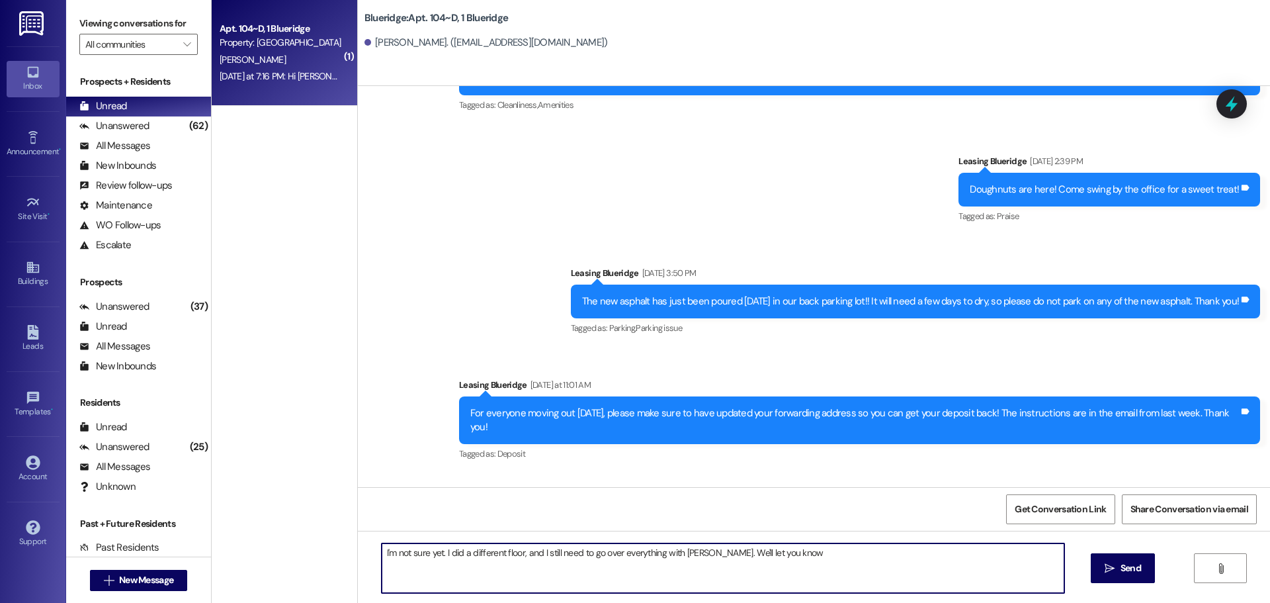
type textarea "I'm not sure yet. I did a different floor, and I still need to go over everythi…"
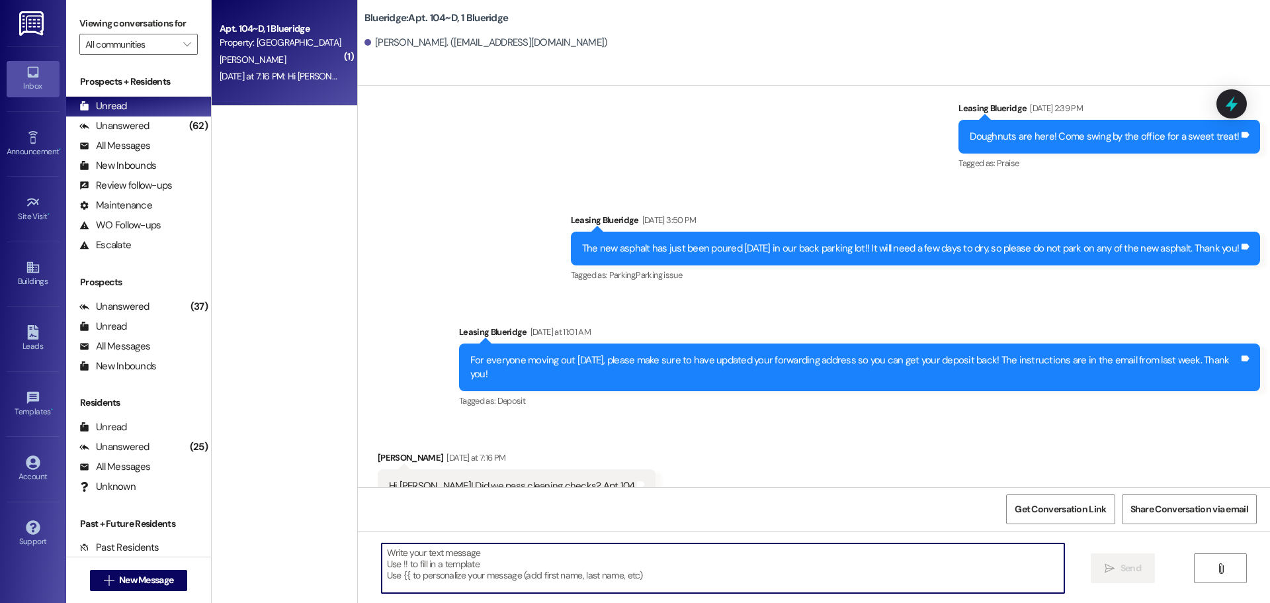
scroll to position [23078, 0]
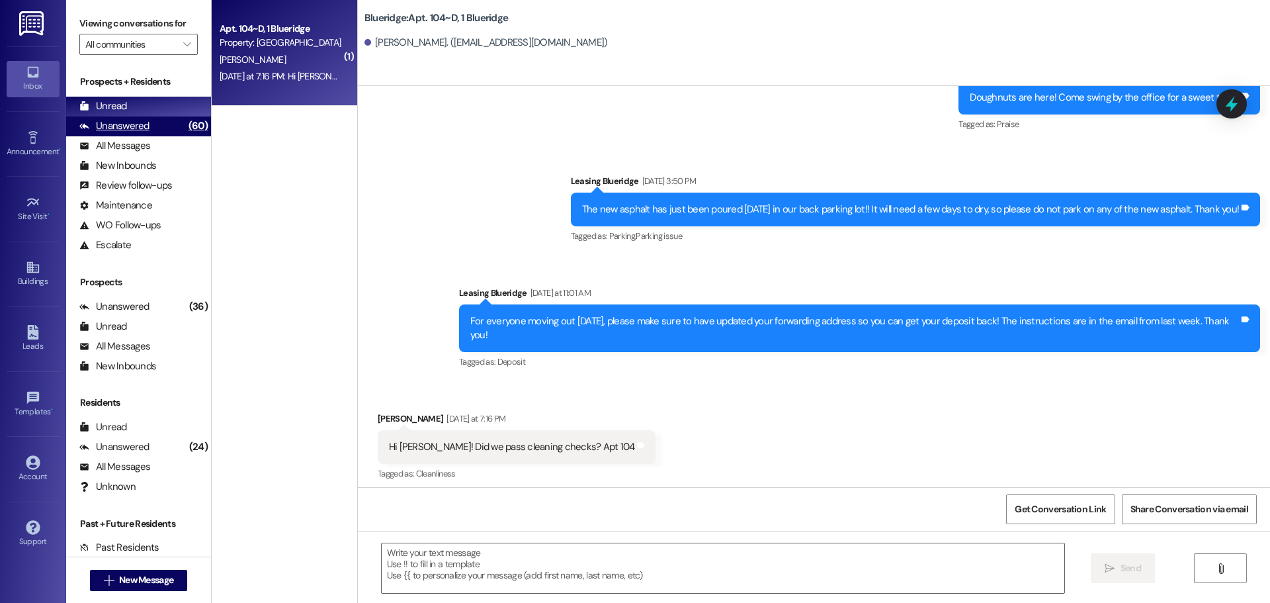
click at [152, 130] on div "Unanswered (60)" at bounding box center [138, 126] width 145 height 20
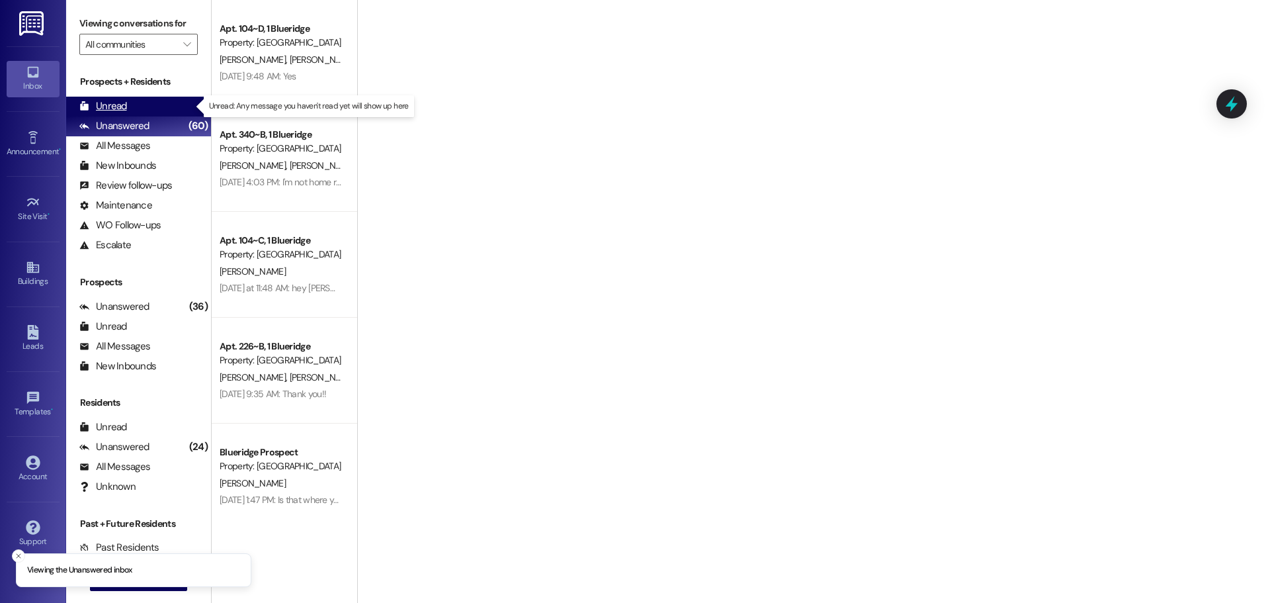
click at [156, 106] on div "Unread (0)" at bounding box center [138, 107] width 145 height 20
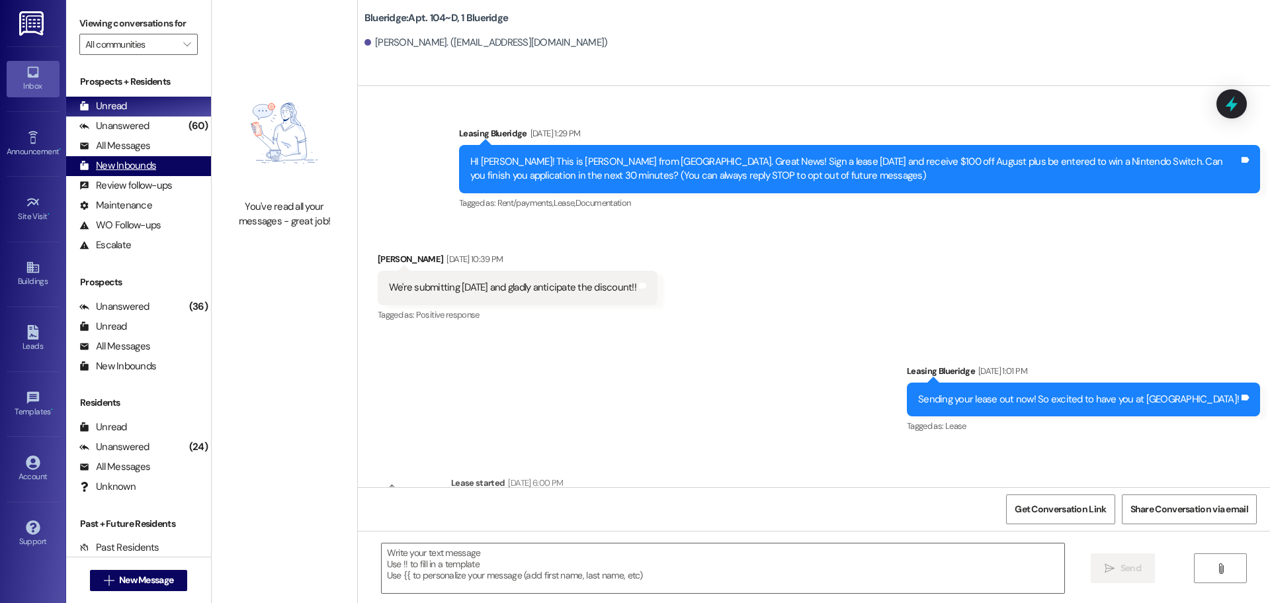
scroll to position [22985, 0]
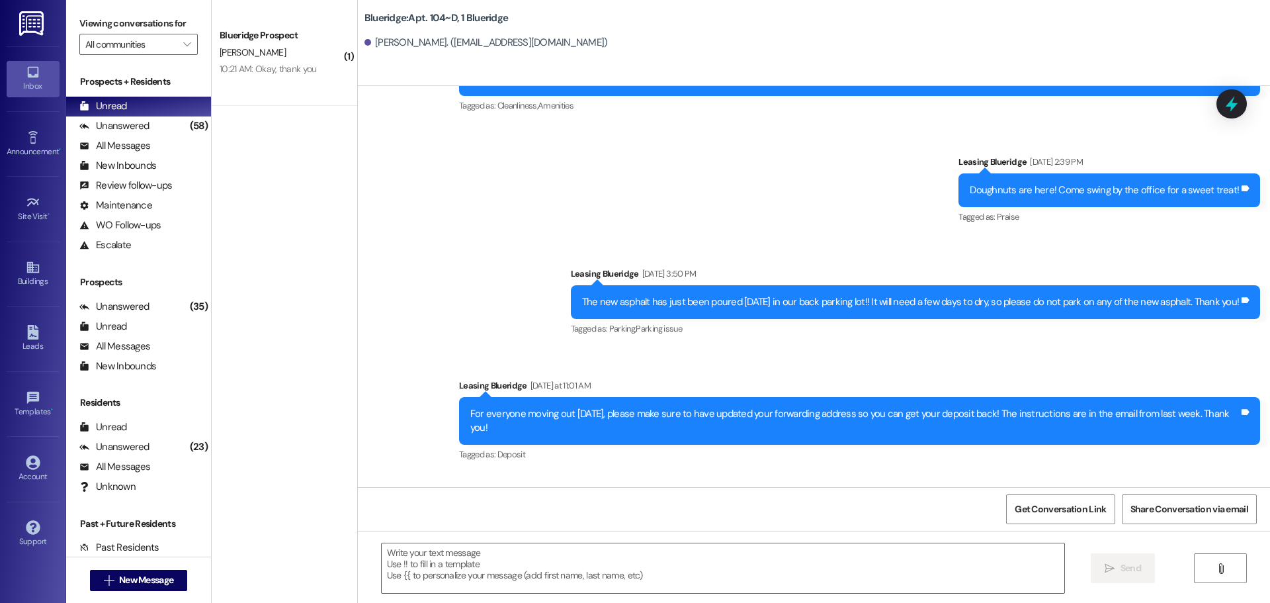
click at [626, 368] on div "Announcement, sent via SMS Leasing Blueridge [DATE] at 11:01 AM For everyone mo…" at bounding box center [859, 421] width 821 height 106
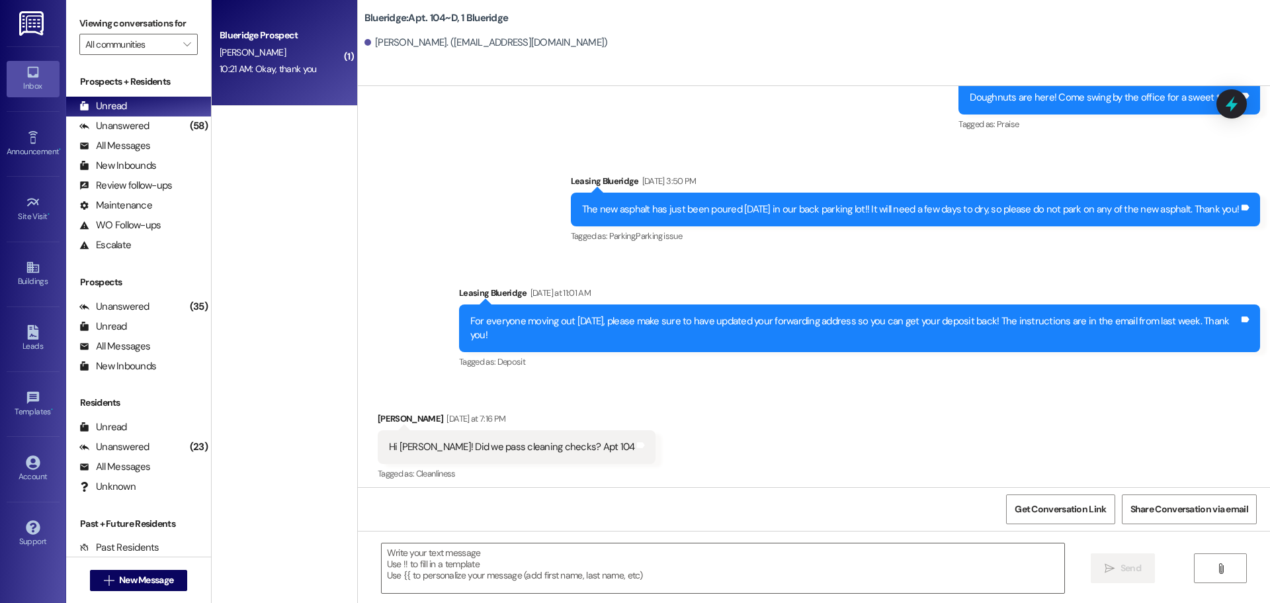
click at [252, 90] on div "Blueridge Prospect [PERSON_NAME] 10:21 AM: Okay, thank you 10:21 AM: Okay, than…" at bounding box center [285, 53] width 146 height 106
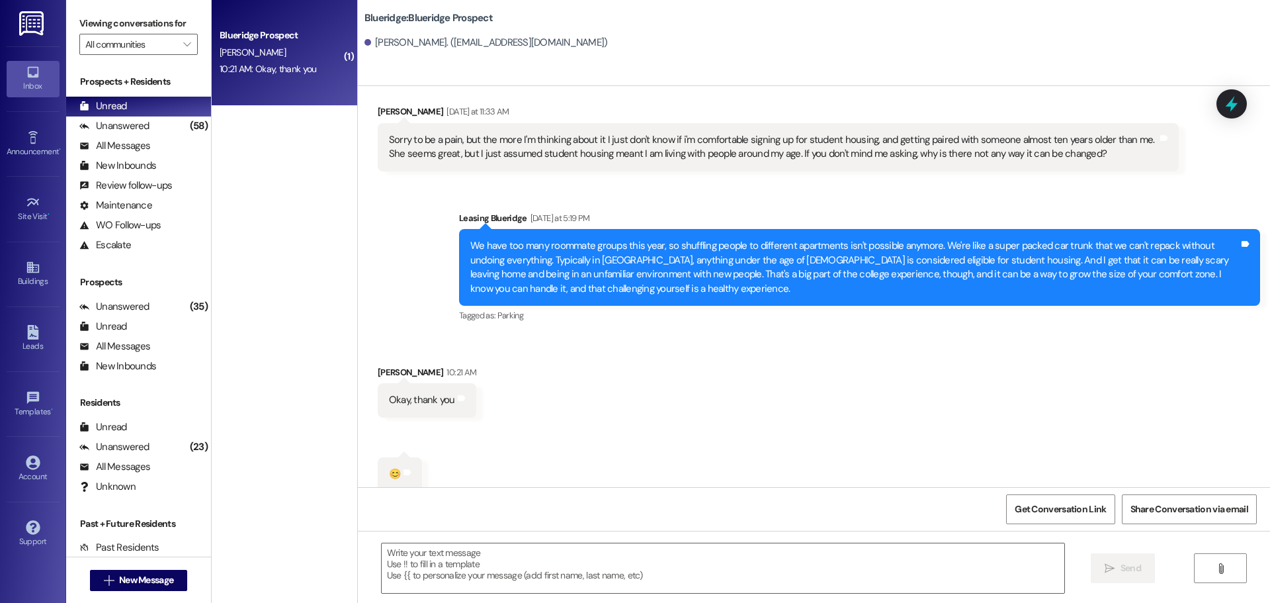
scroll to position [2488, 0]
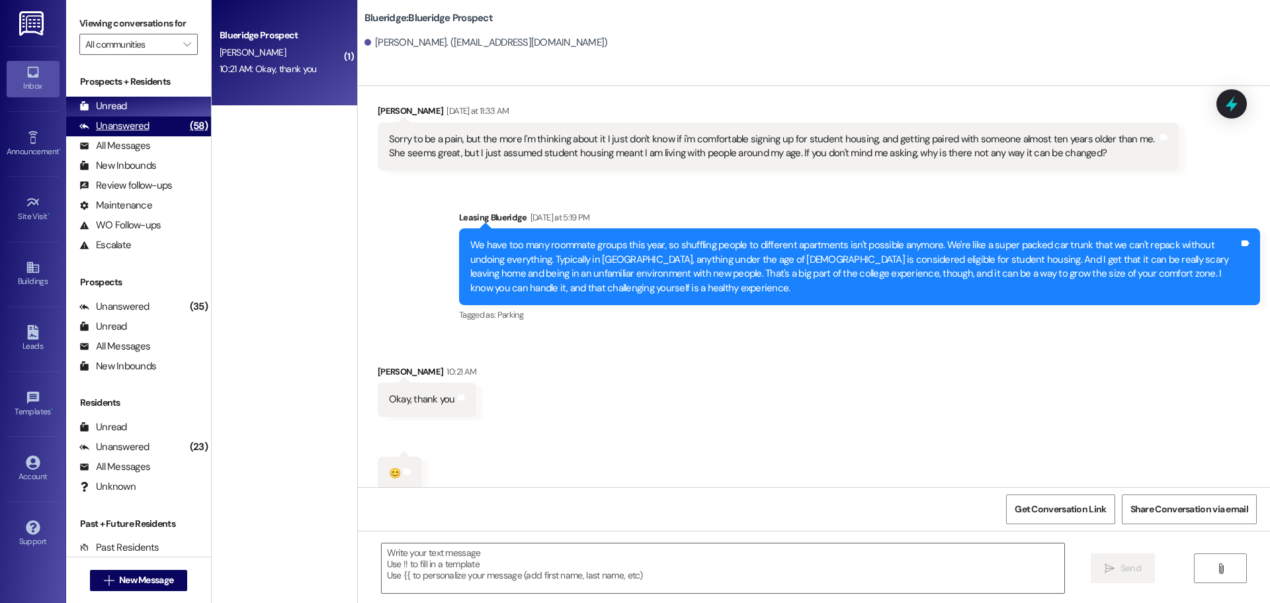
click at [140, 125] on div "Unanswered" at bounding box center [114, 126] width 70 height 14
click at [140, 110] on div "Unread (0)" at bounding box center [138, 107] width 145 height 20
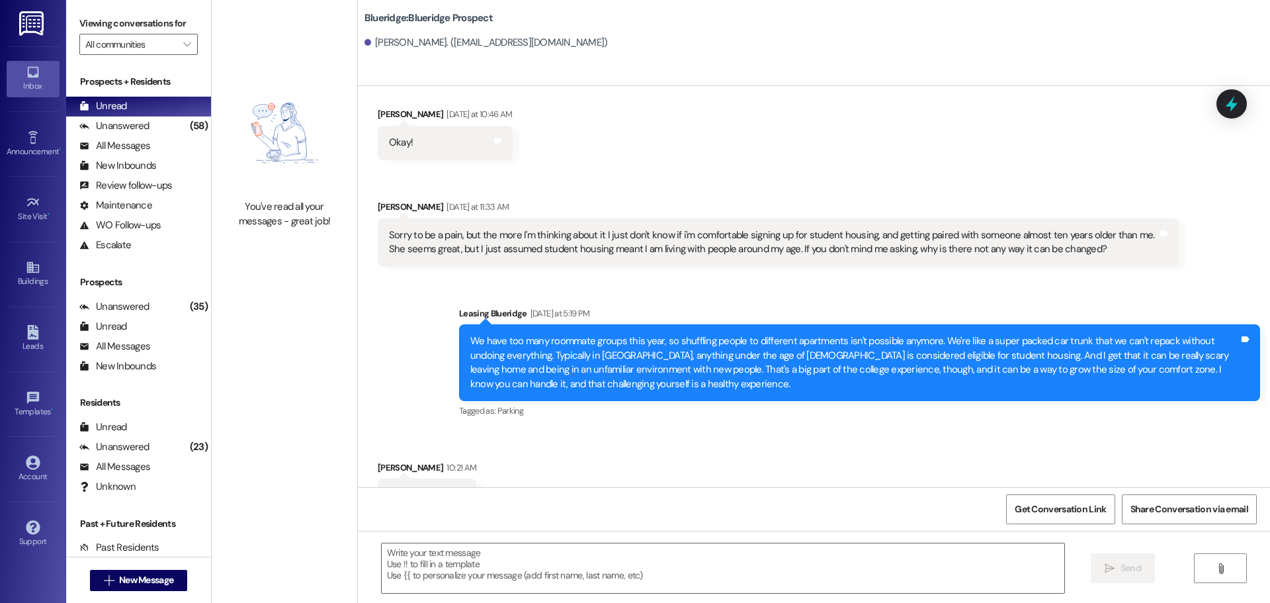
scroll to position [2289, 0]
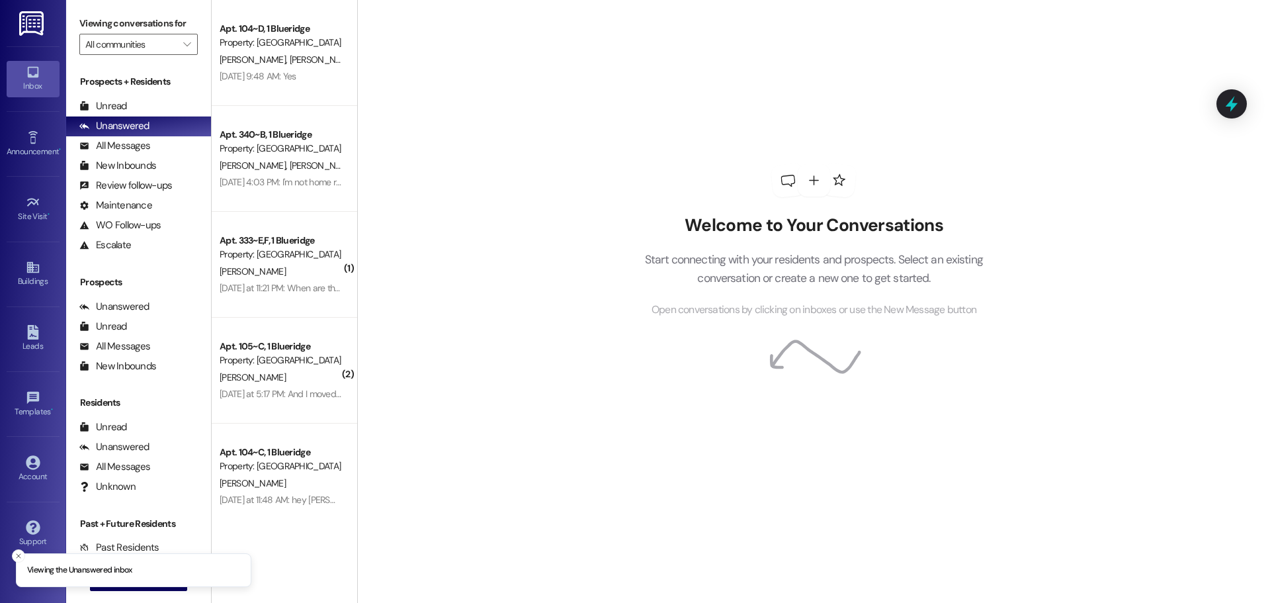
drag, startPoint x: 14, startPoint y: 550, endPoint x: 13, endPoint y: 559, distance: 9.4
click at [14, 550] on button "Close toast" at bounding box center [18, 555] width 13 height 13
click at [119, 578] on span "New Message" at bounding box center [146, 580] width 54 height 14
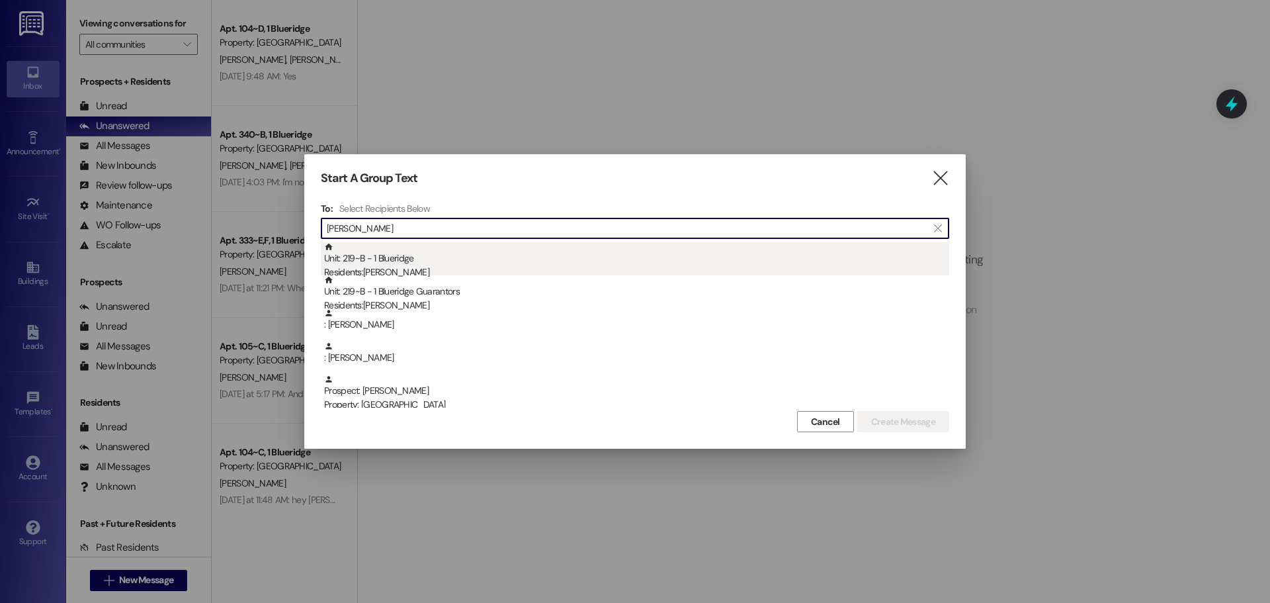
type input "hammond"
click at [428, 260] on div "Unit: 219~B - 1 Blueridge Residents: Madelyn Hammond" at bounding box center [636, 261] width 625 height 38
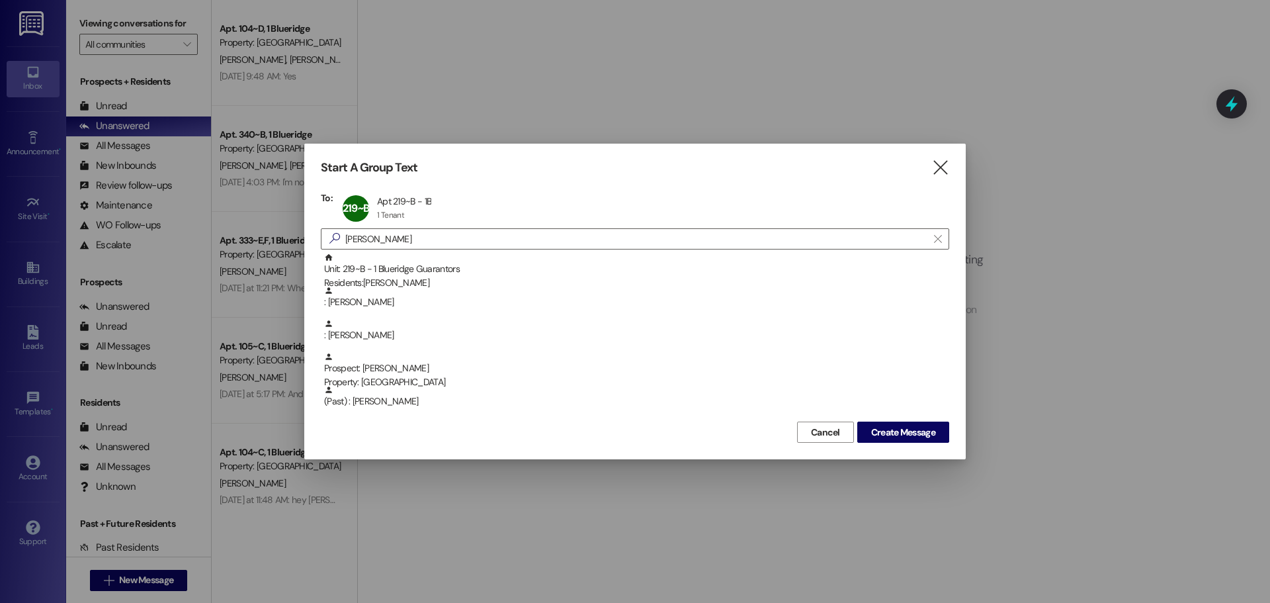
click at [884, 421] on div "Cancel Create Message" at bounding box center [635, 430] width 628 height 24
click at [888, 425] on span "Create Message" at bounding box center [903, 432] width 64 height 14
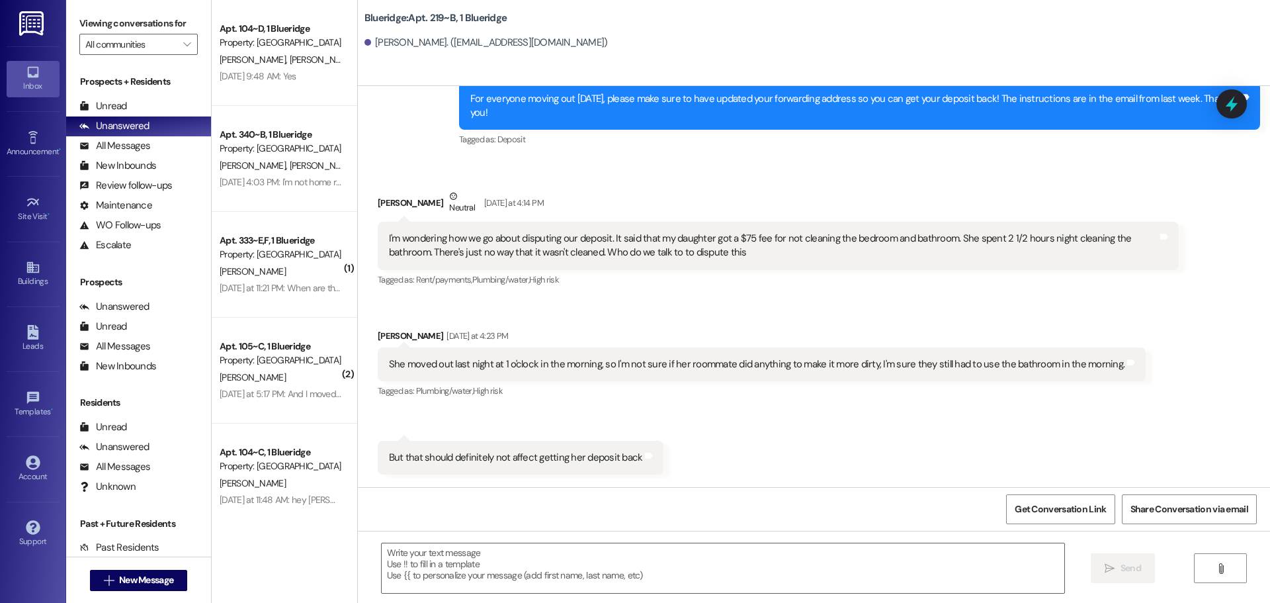
scroll to position [11685, 0]
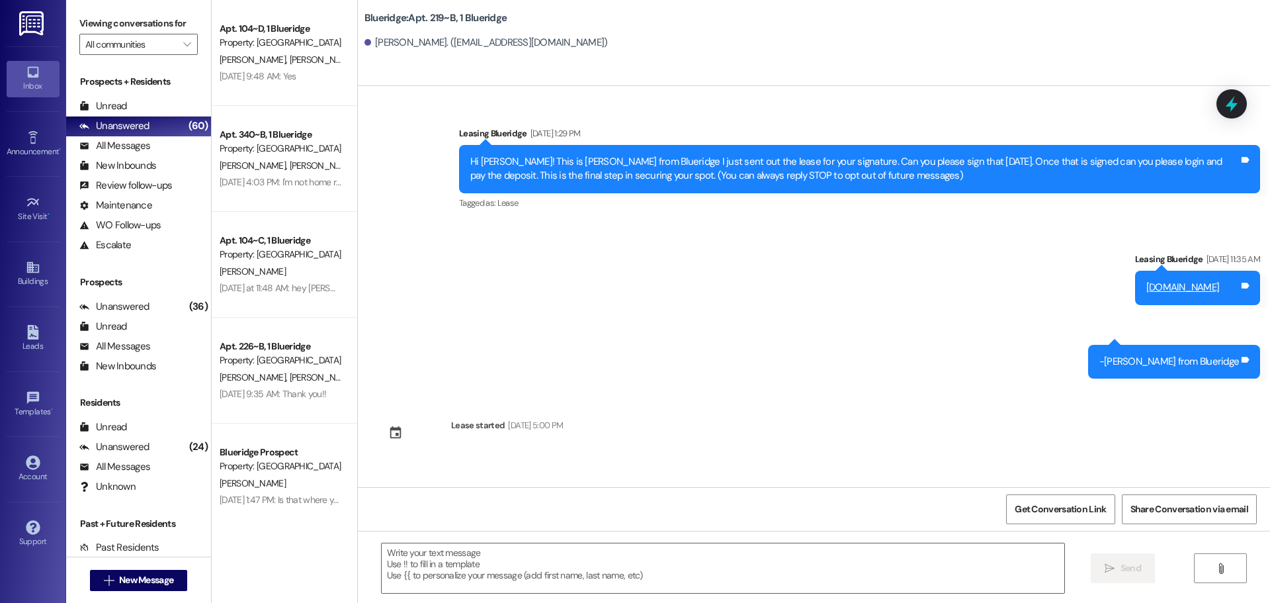
scroll to position [11685, 0]
